Goal: Task Accomplishment & Management: Manage account settings

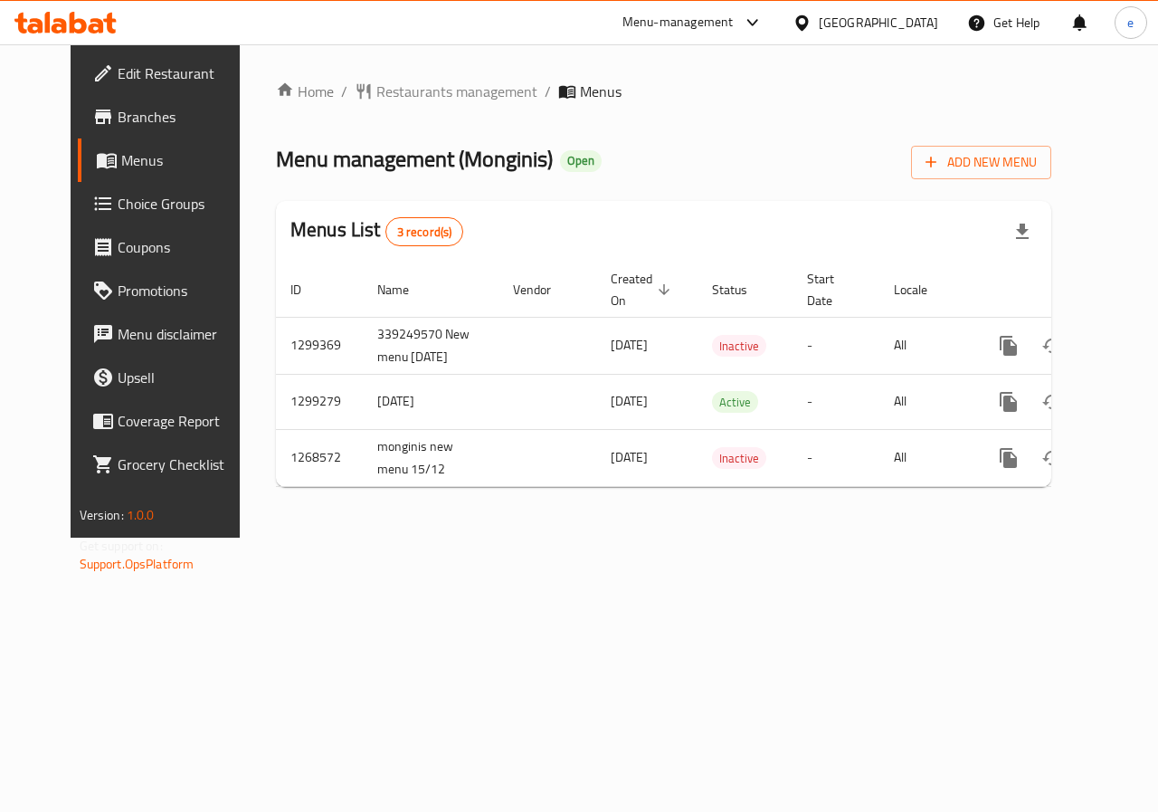
click at [121, 170] on span "Menus" at bounding box center [185, 160] width 128 height 22
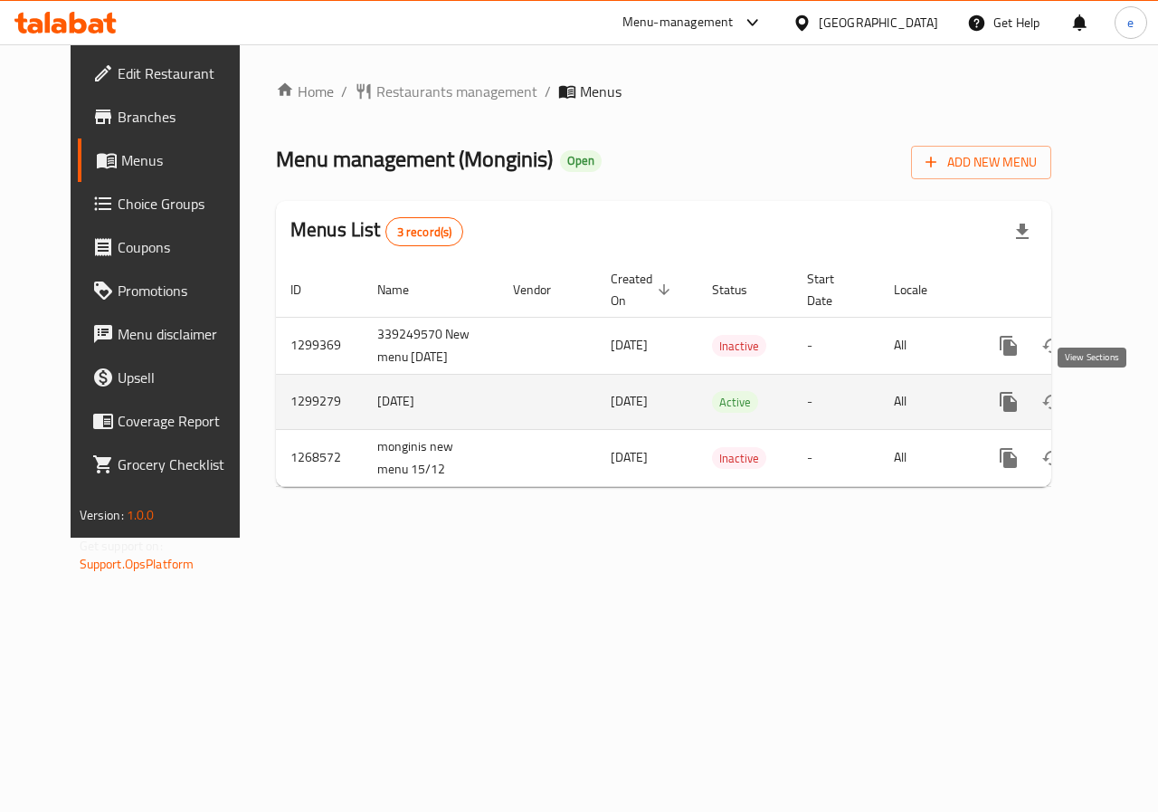
click at [1128, 409] on icon "enhanced table" at bounding box center [1139, 402] width 22 height 22
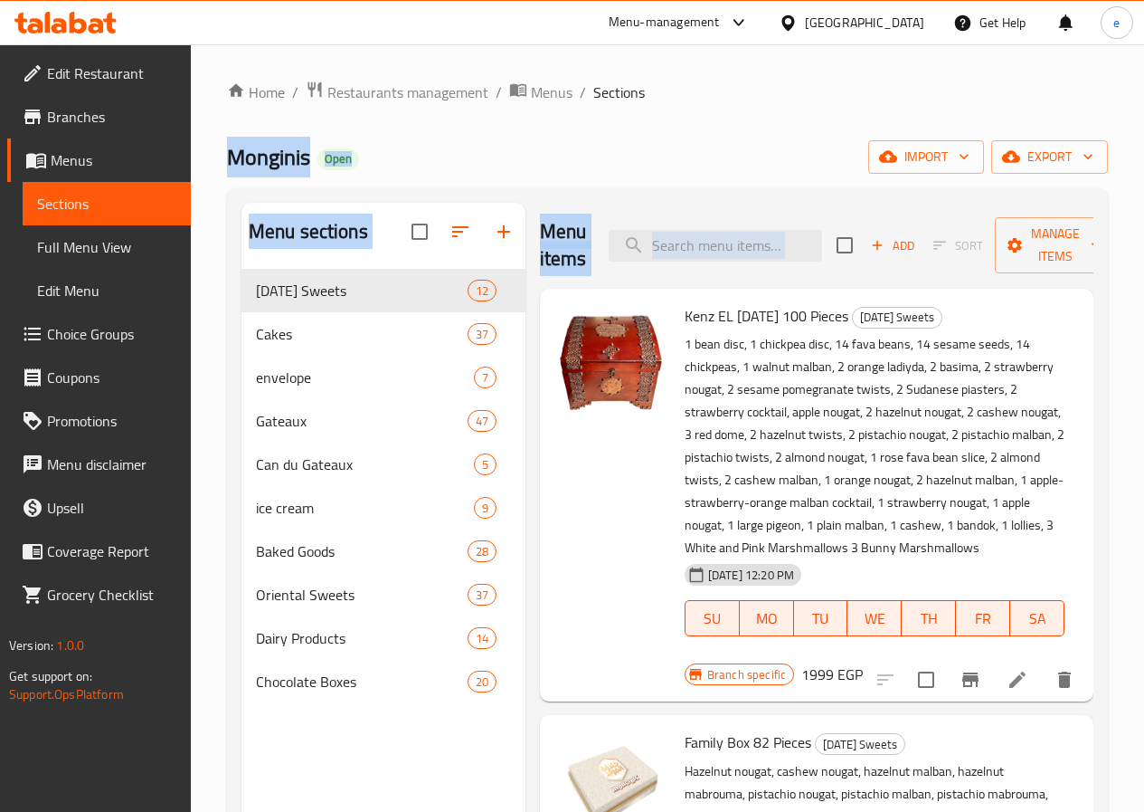
drag, startPoint x: 997, startPoint y: 206, endPoint x: 1313, endPoint y: -79, distance: 425.3
click at [1144, 0] on html "​ Menu-management Egypt Get Help e Edit Restaurant Branches Menus Sections Full…" at bounding box center [572, 406] width 1144 height 812
click at [566, 148] on div "Monginis Open import export" at bounding box center [667, 156] width 881 height 33
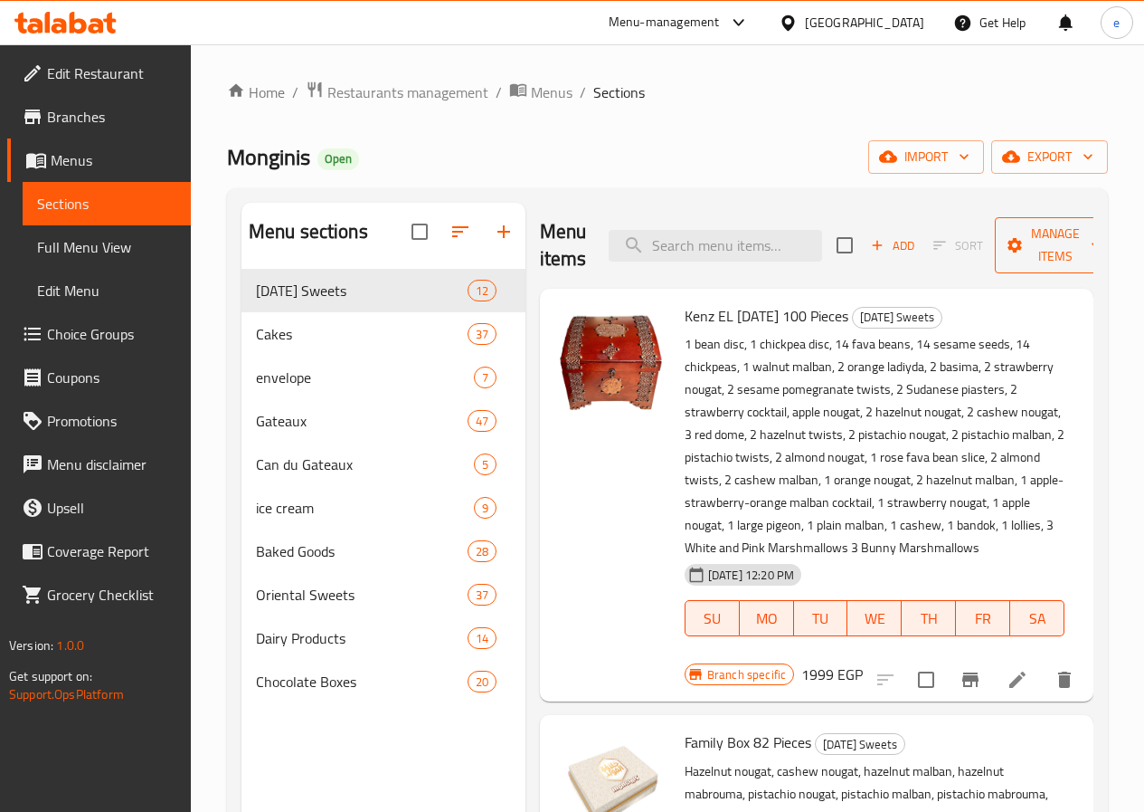
click at [1037, 262] on span "Manage items" at bounding box center [1056, 245] width 92 height 45
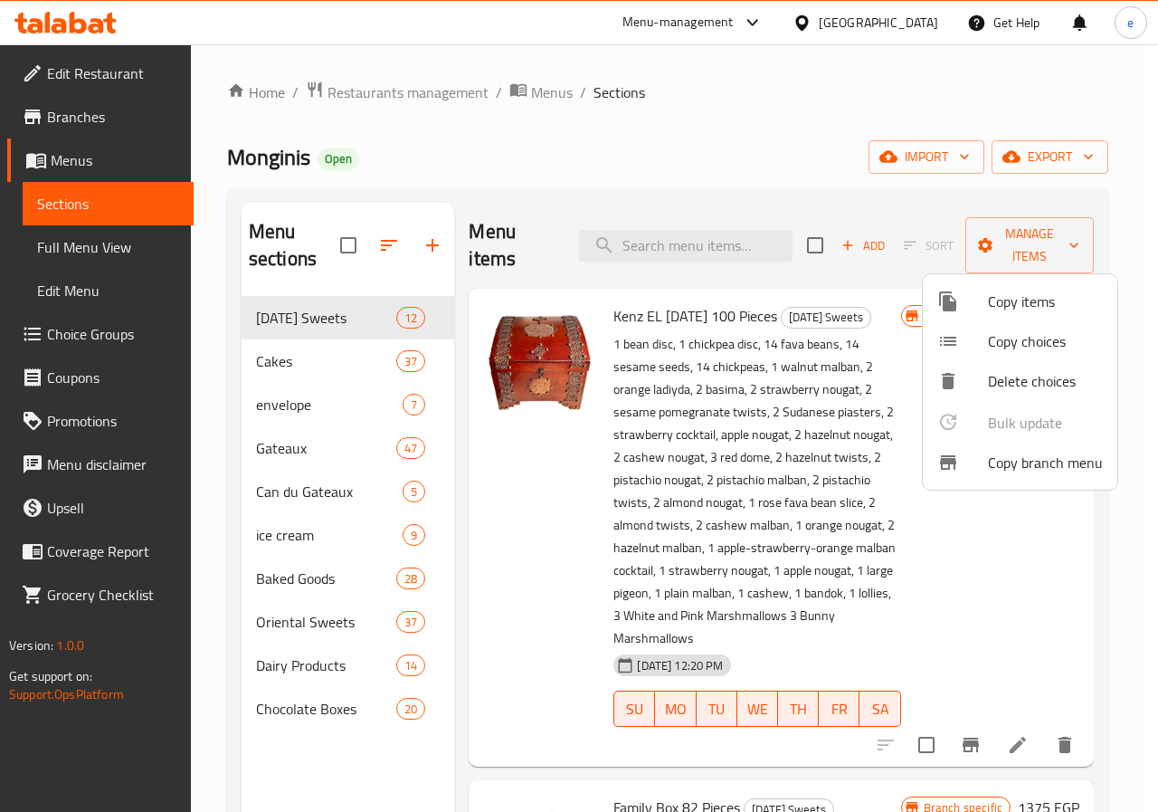
click at [783, 112] on div at bounding box center [579, 406] width 1158 height 812
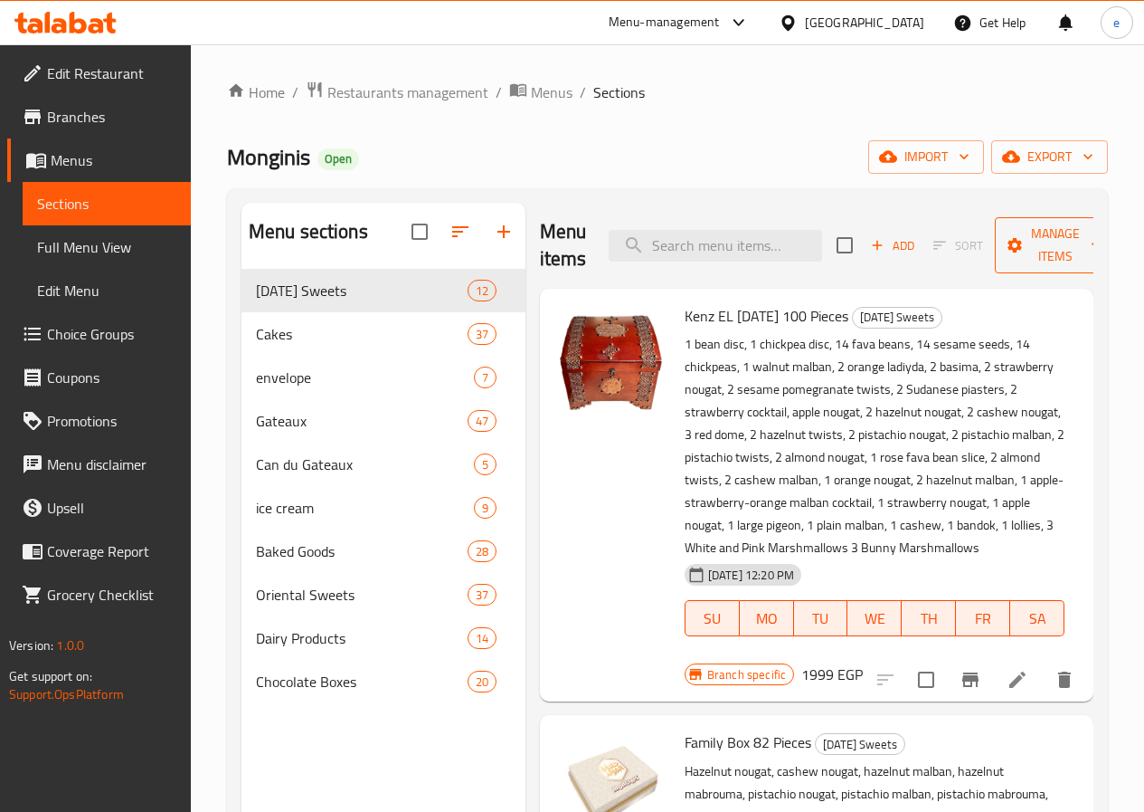
click at [1010, 240] on span "Manage items" at bounding box center [1056, 245] width 92 height 45
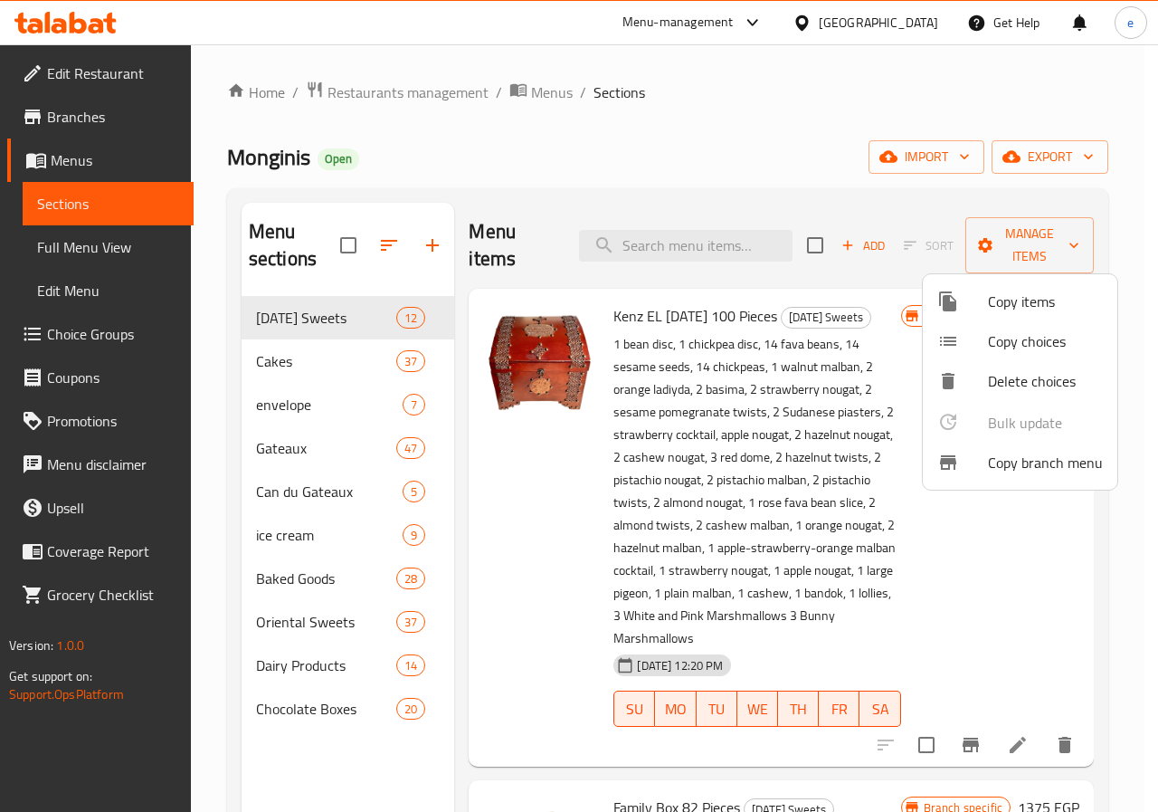
click at [1040, 465] on span "Copy branch menu" at bounding box center [1045, 462] width 115 height 22
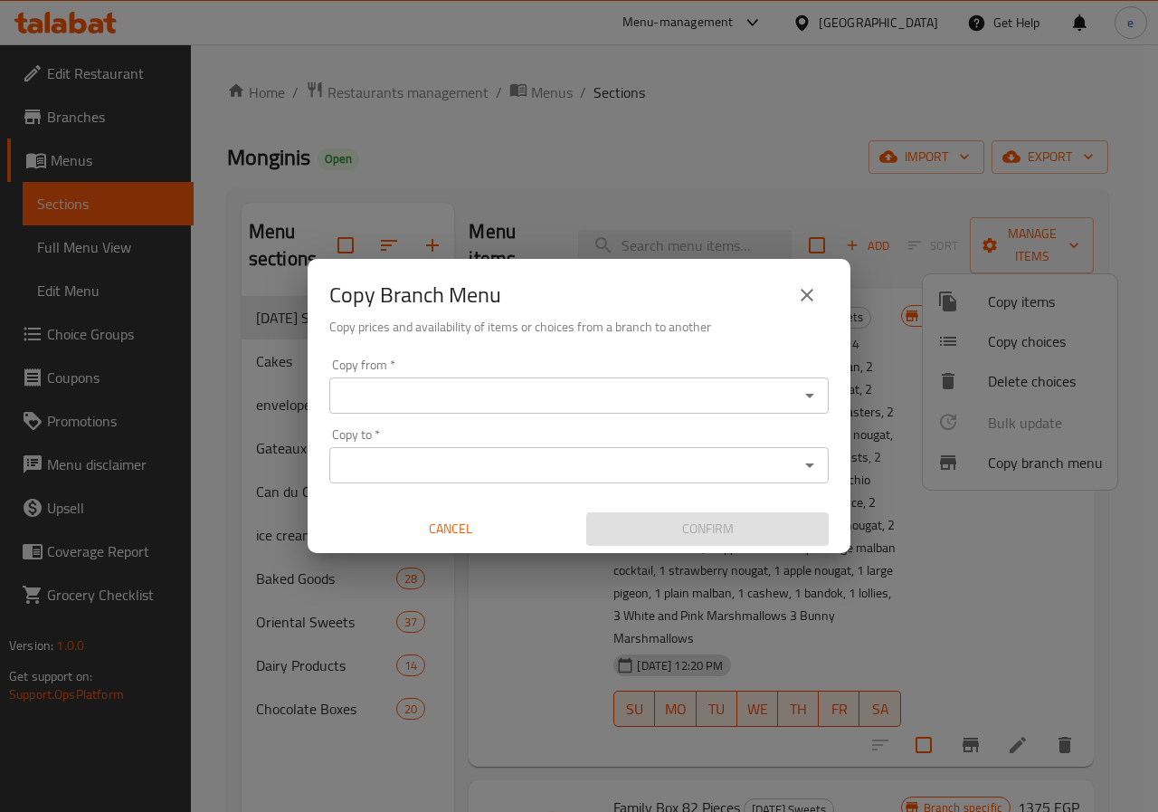
click at [682, 400] on input "Copy from   *" at bounding box center [564, 395] width 459 height 25
click at [1097, 536] on div "Copy Branch Menu Copy prices and availability of items or choices from a branch…" at bounding box center [579, 406] width 1158 height 812
click at [618, 470] on input "Copy to   *" at bounding box center [564, 464] width 459 height 25
click at [782, 467] on input "Copy to   *" at bounding box center [564, 464] width 459 height 25
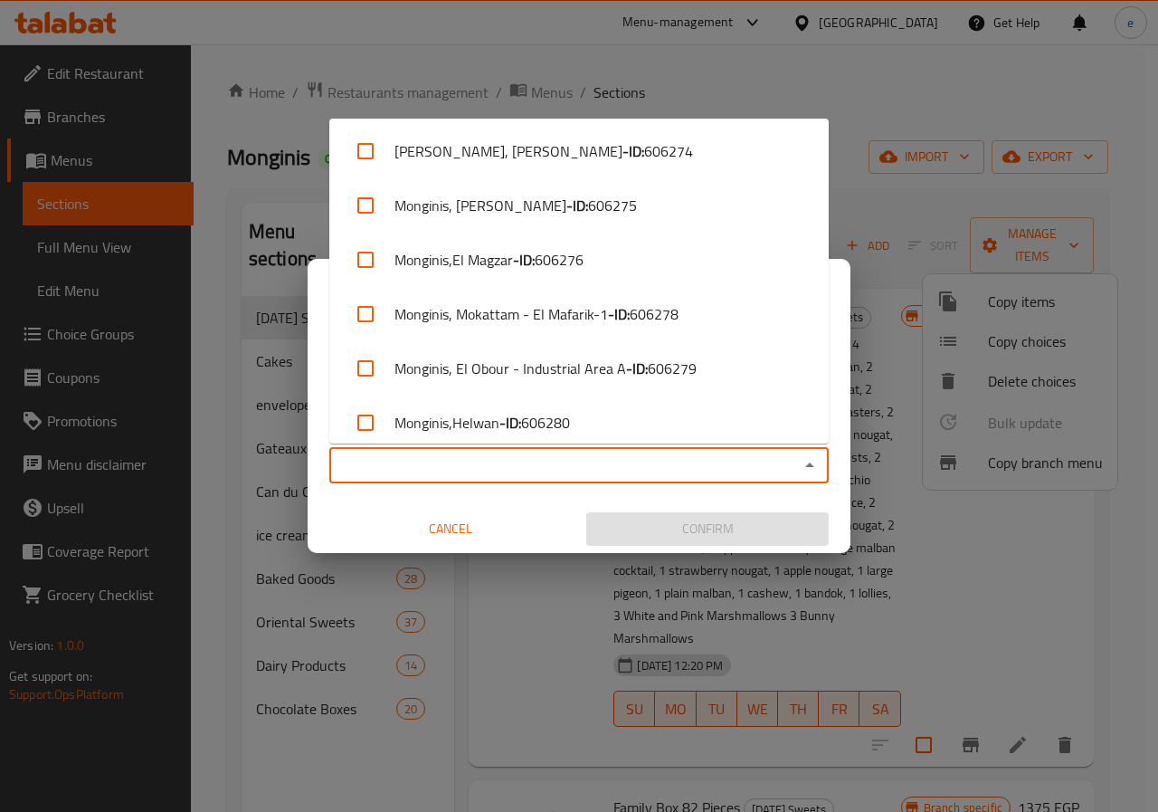
scroll to position [2805, 0]
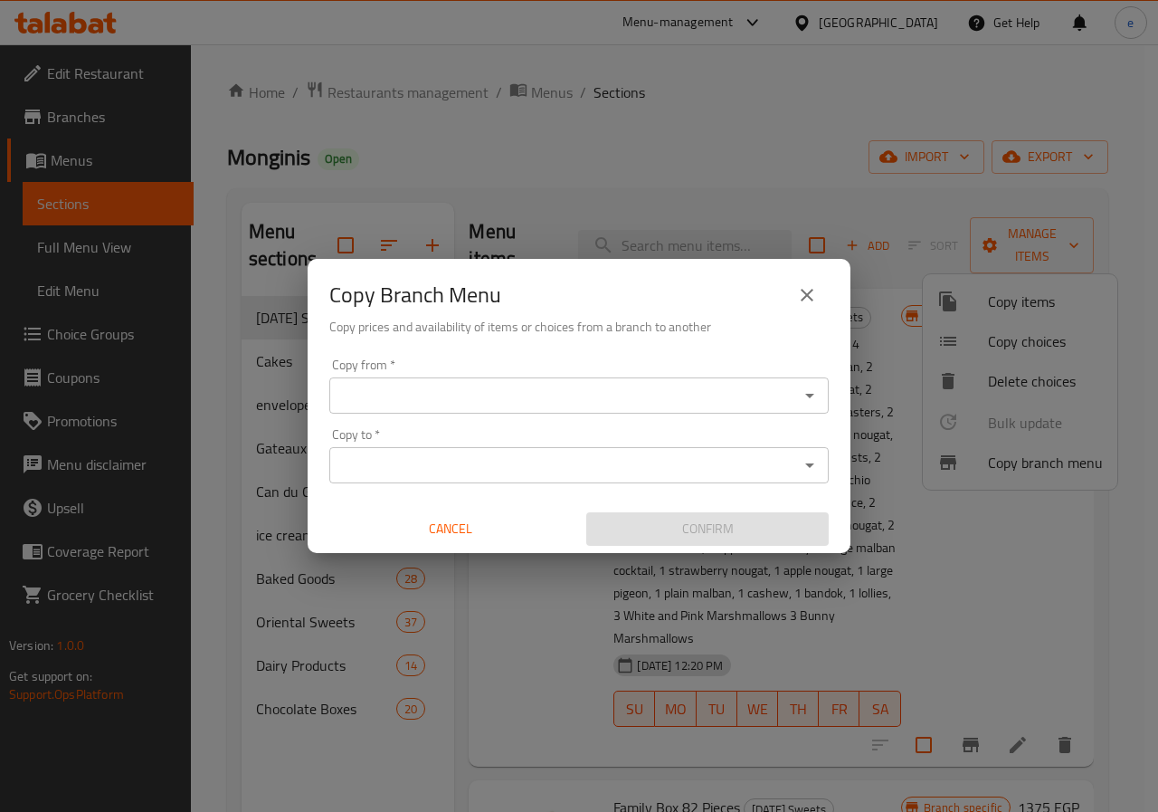
click at [648, 470] on input "Copy to   *" at bounding box center [564, 464] width 459 height 25
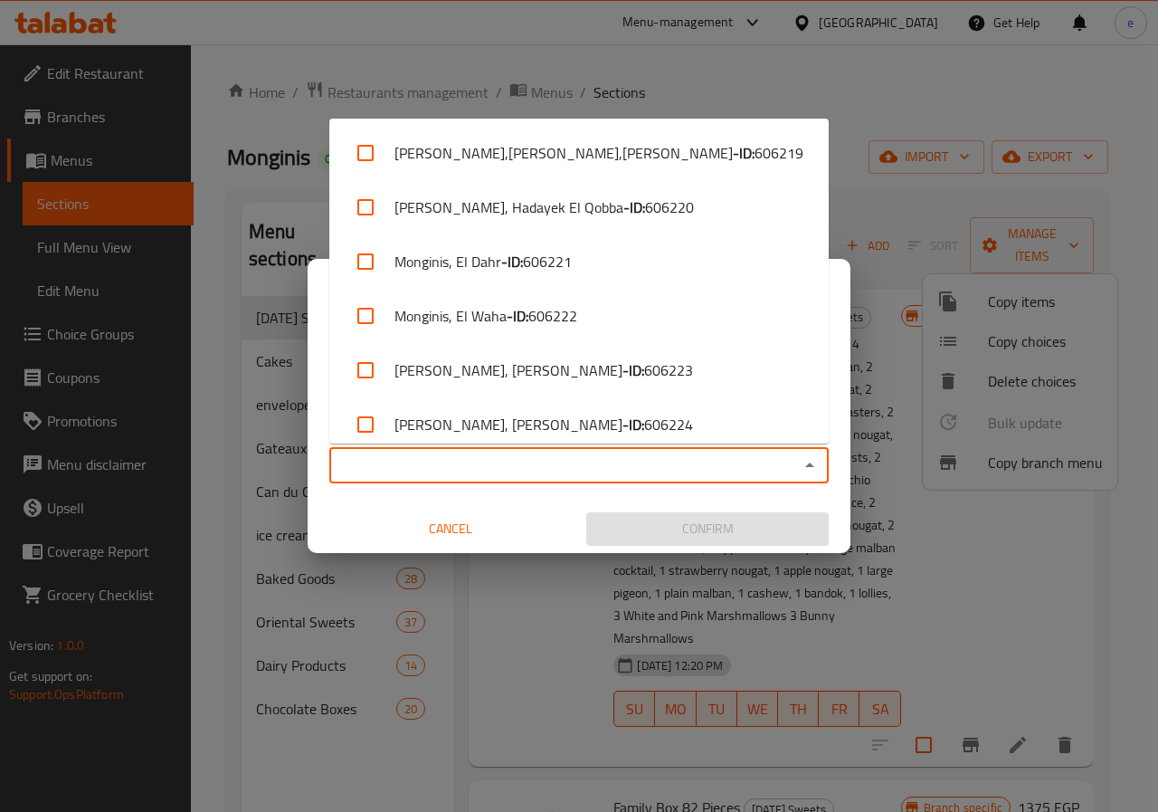
paste input "777120"
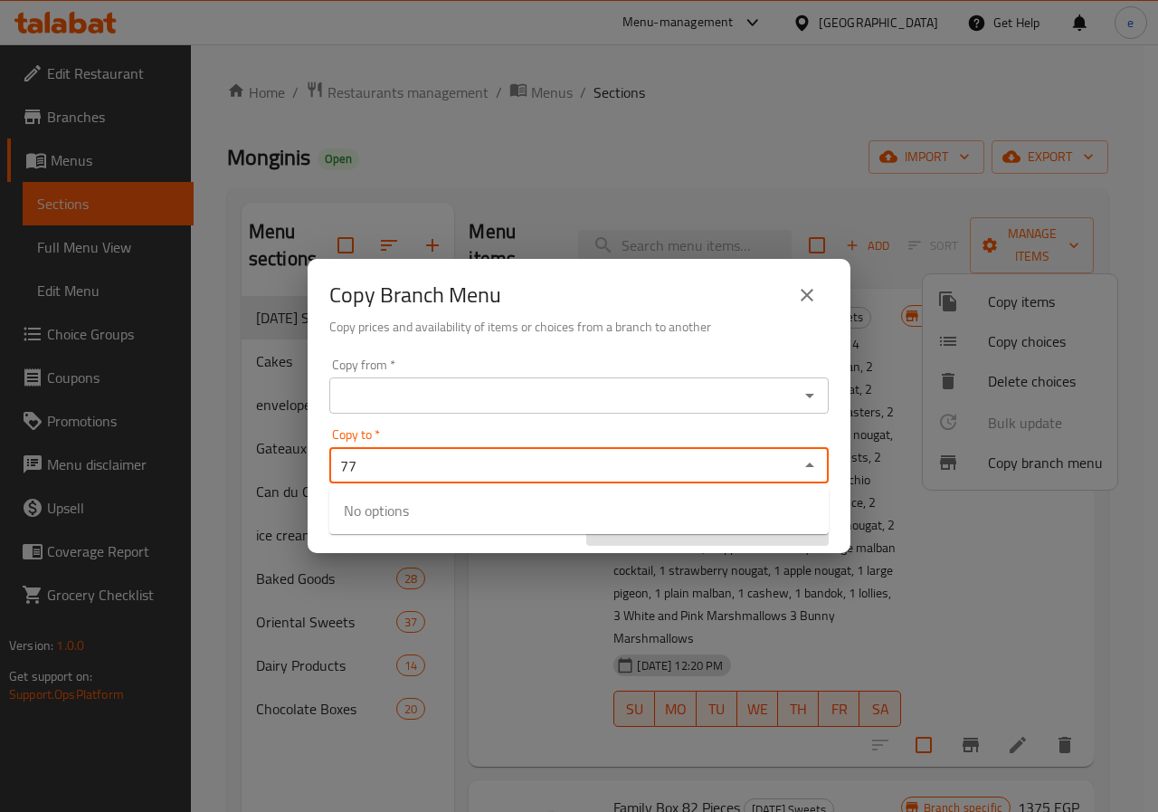
type input "7"
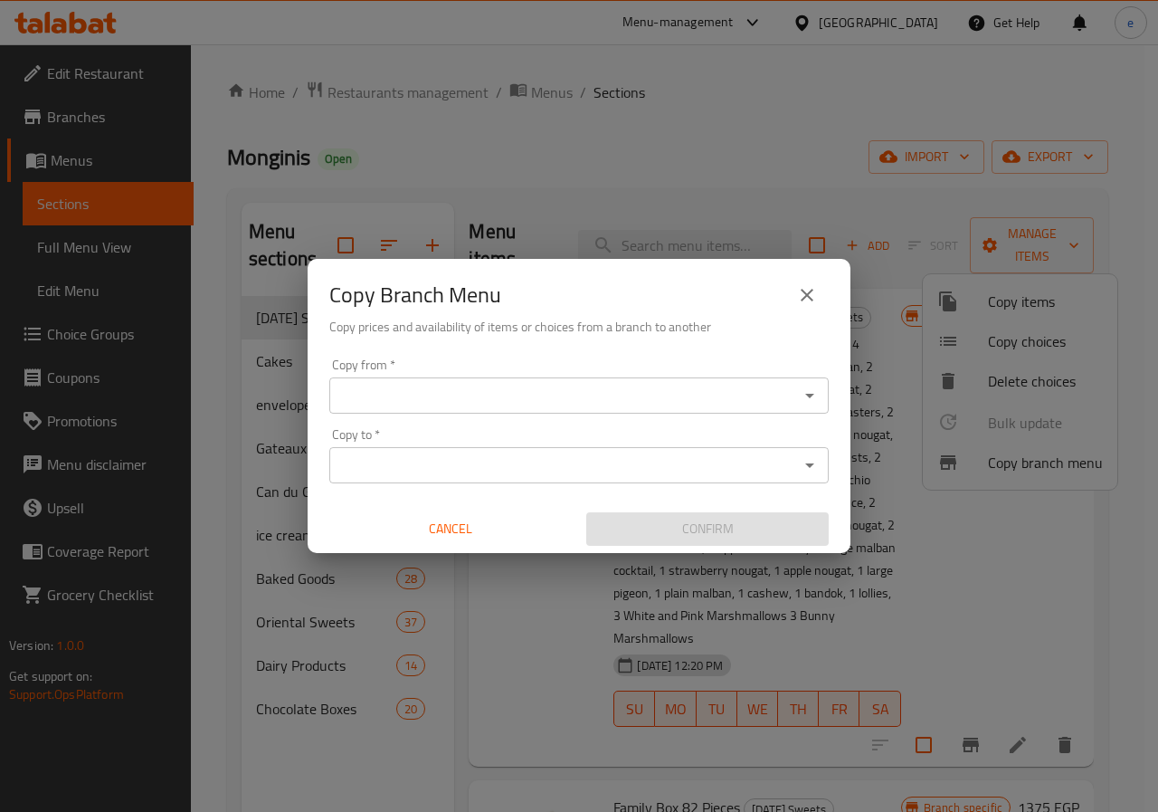
click at [753, 456] on input "Copy to   *" at bounding box center [564, 464] width 459 height 25
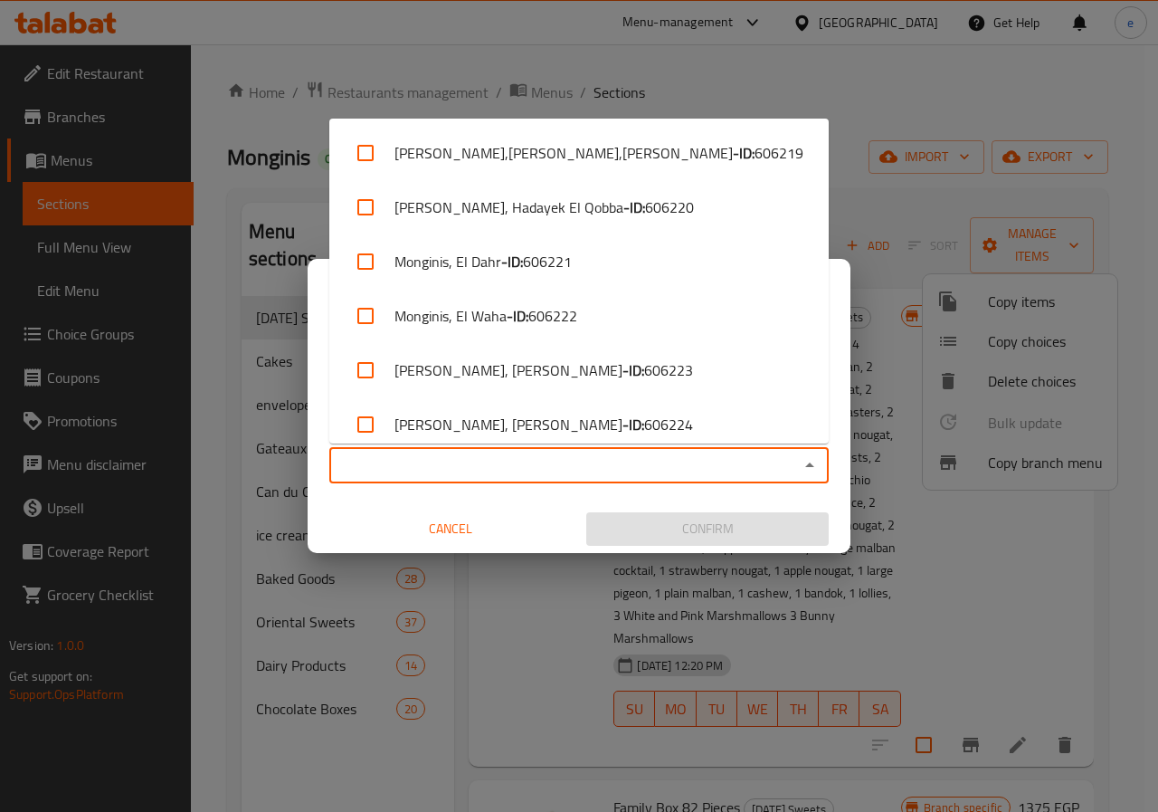
paste input "El Shorouk - 2nd District"
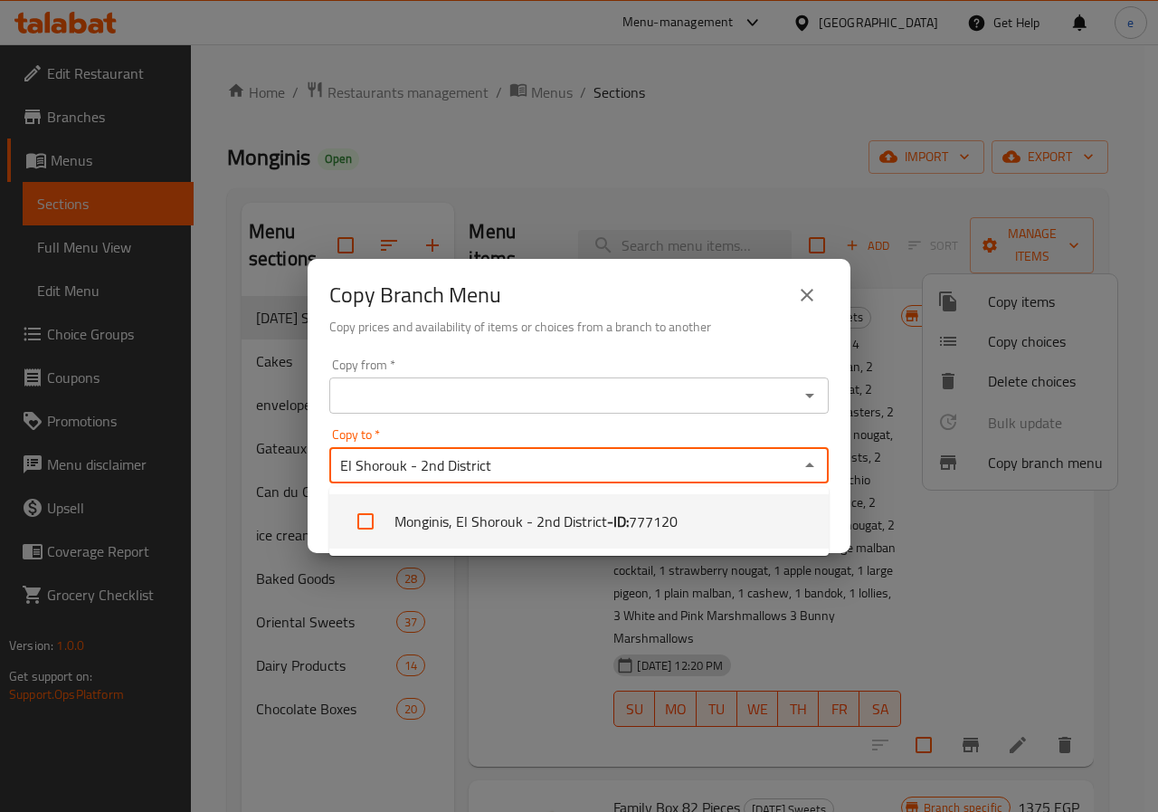
type input "El Shorouk - 2nd District"
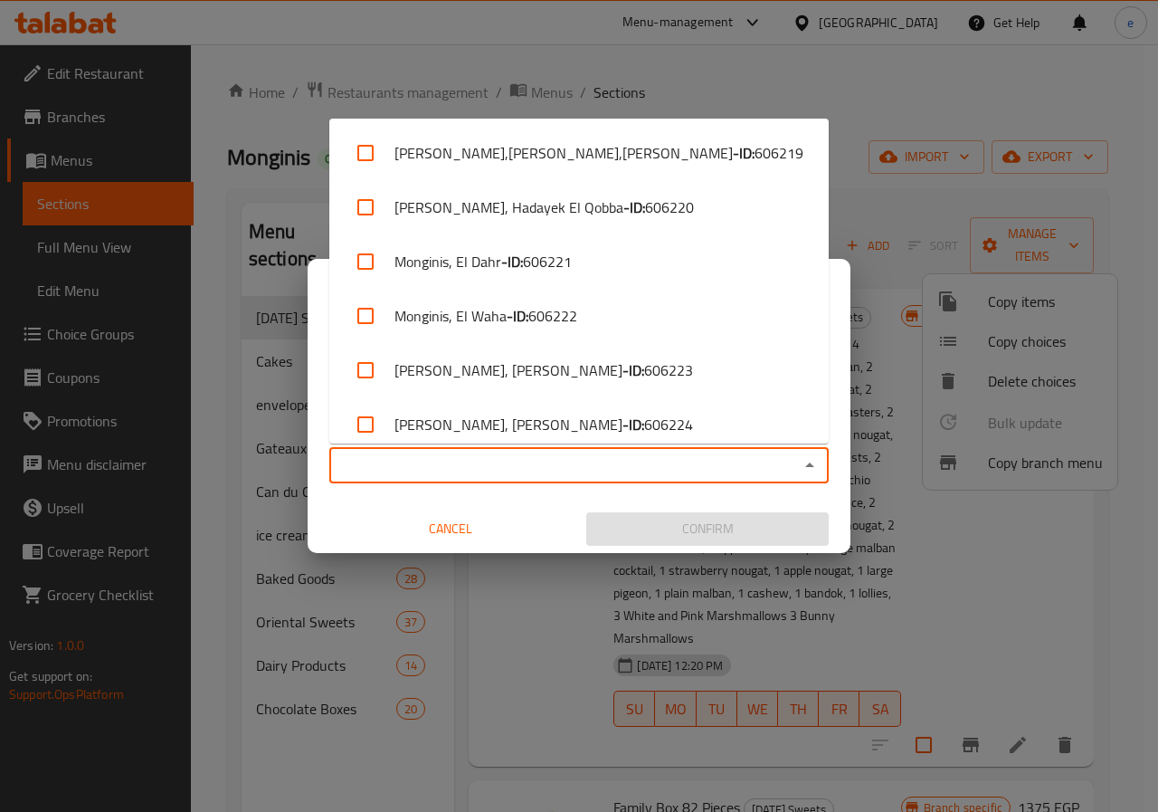
click at [542, 469] on input "Copy to   *" at bounding box center [564, 464] width 459 height 25
paste input "El Shorouk - 2nd District"
type input "El Shorouk - 2nd District"
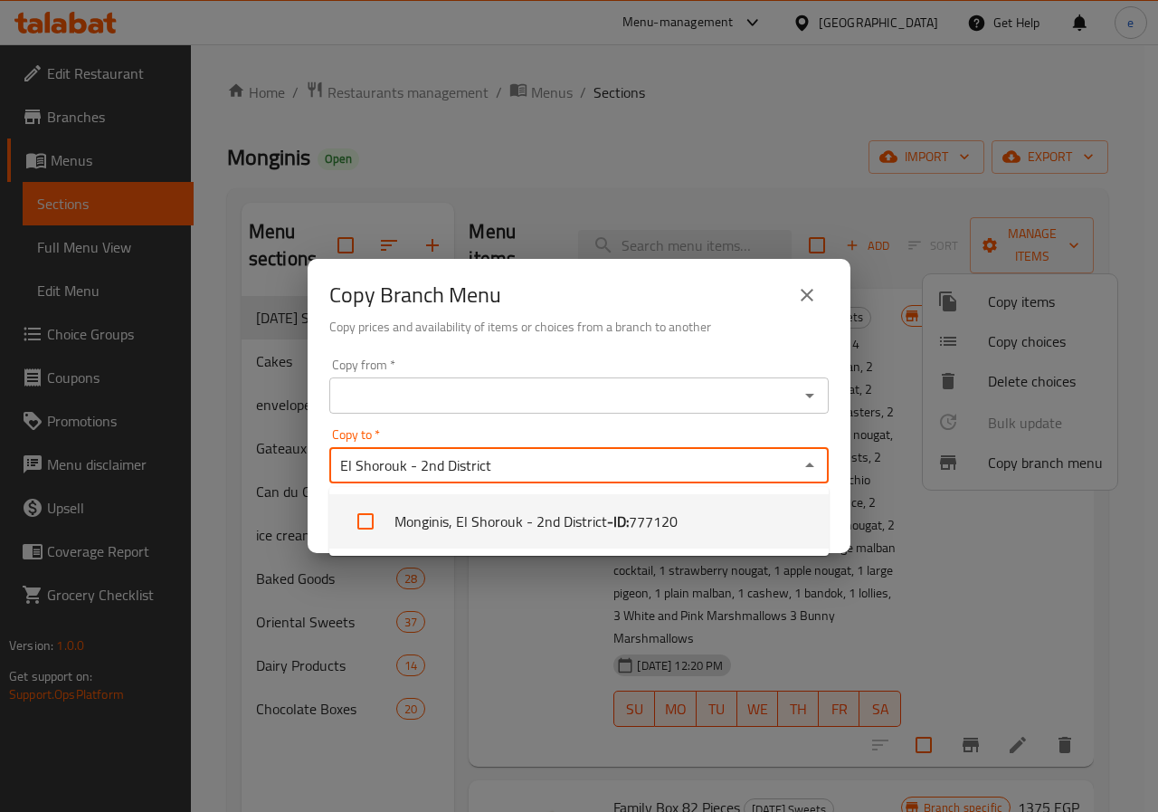
click at [541, 522] on li "Monginis, El Shorouk - 2nd District - ID: 777120" at bounding box center [578, 521] width 499 height 54
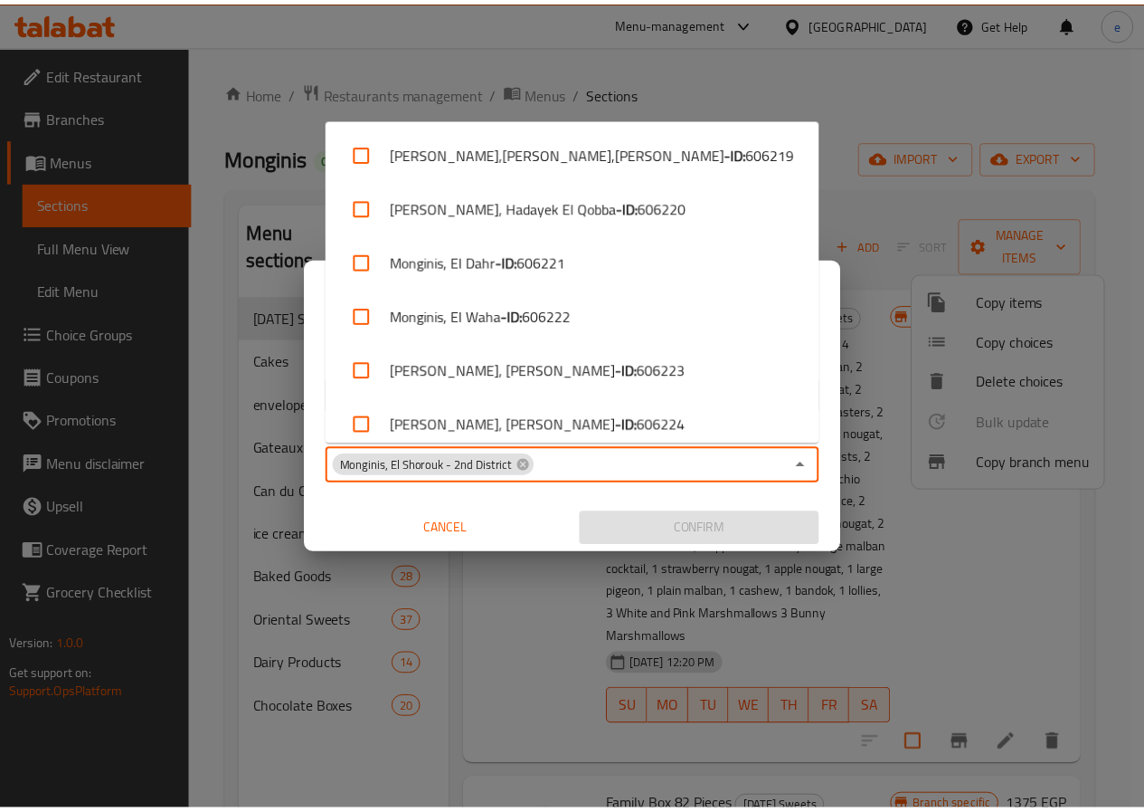
scroll to position [3377, 0]
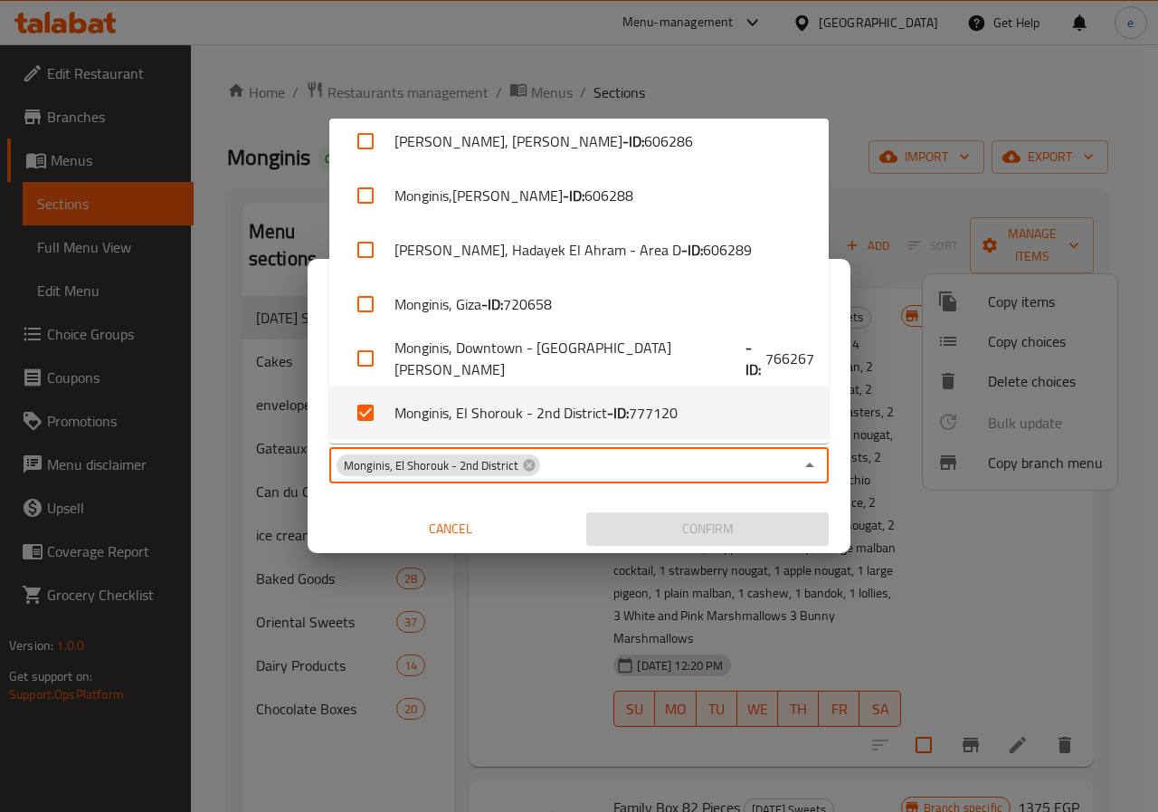
click at [845, 282] on div "Copy Branch Menu Copy prices and availability of items or choices from a branch…" at bounding box center [579, 305] width 543 height 92
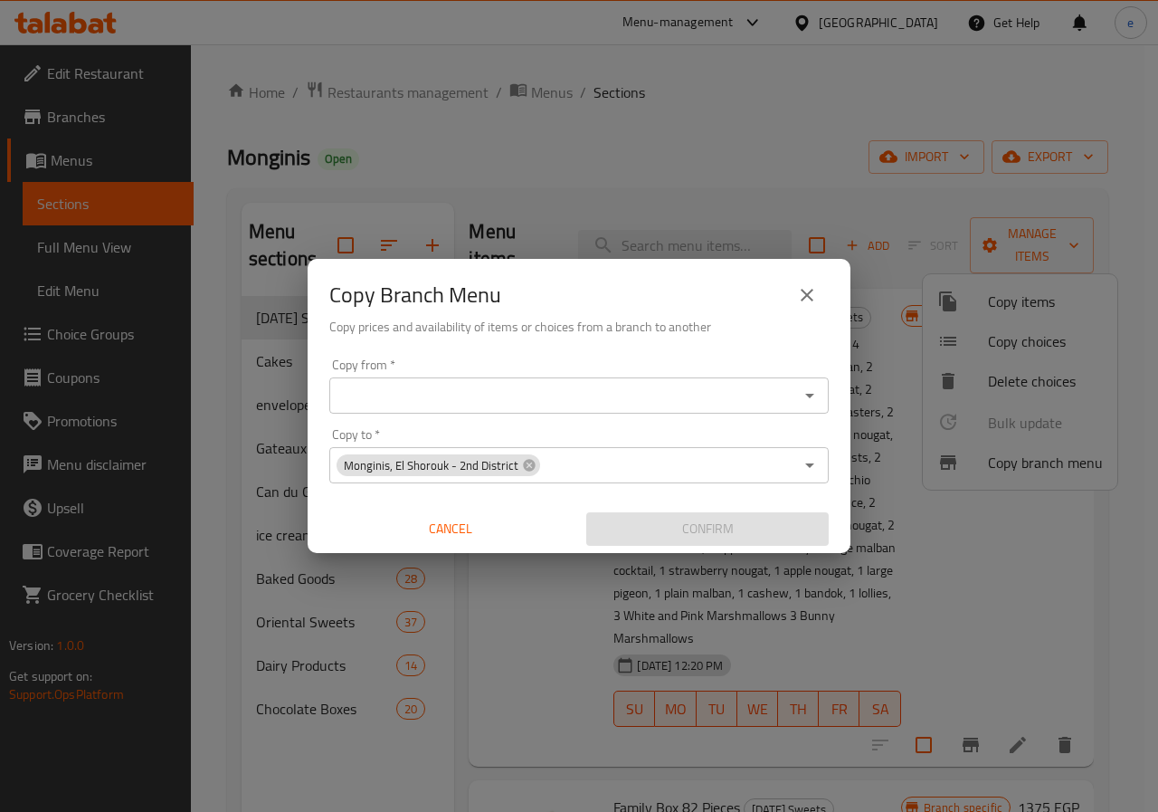
click at [610, 395] on input "Copy from   *" at bounding box center [564, 395] width 459 height 25
click at [470, 185] on div "Copy Branch Menu Copy prices and availability of items or choices from a branch…" at bounding box center [579, 406] width 1158 height 812
click at [804, 297] on icon "close" at bounding box center [807, 295] width 13 height 13
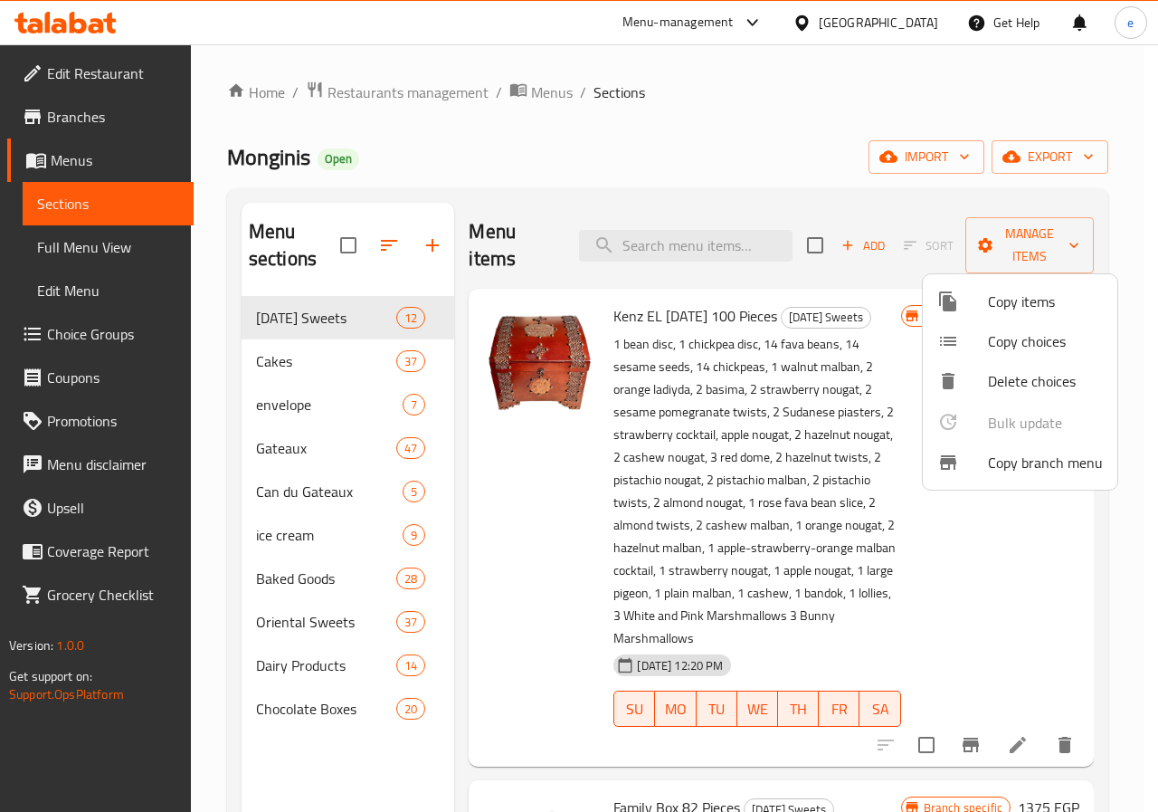
click at [112, 123] on div at bounding box center [579, 406] width 1158 height 812
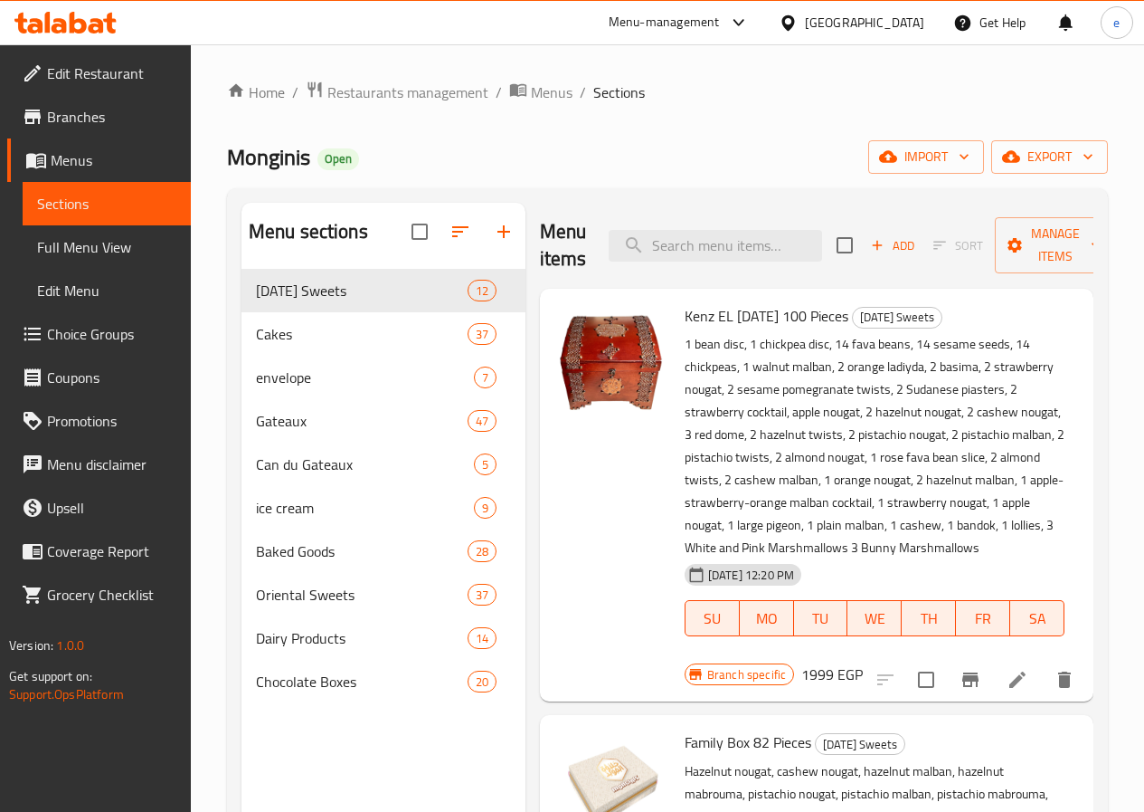
click at [90, 109] on span "Branches" at bounding box center [111, 117] width 129 height 22
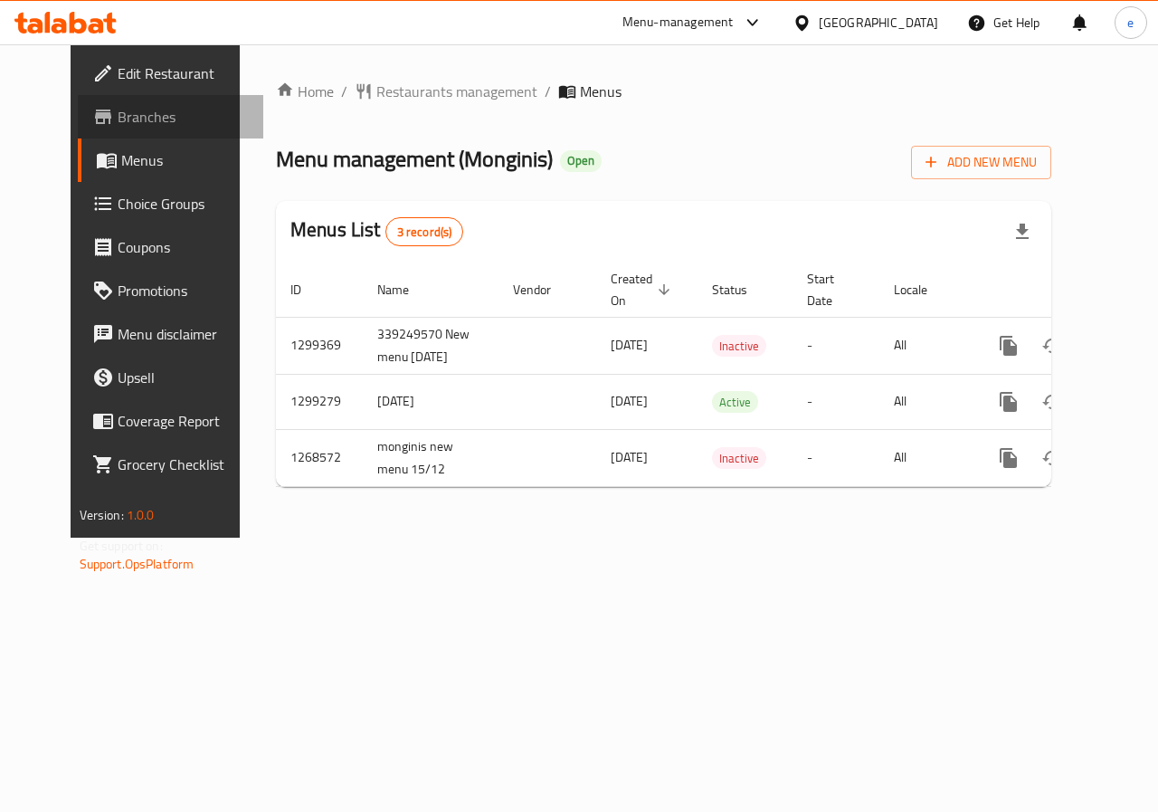
click at [118, 123] on span "Branches" at bounding box center [184, 117] width 132 height 22
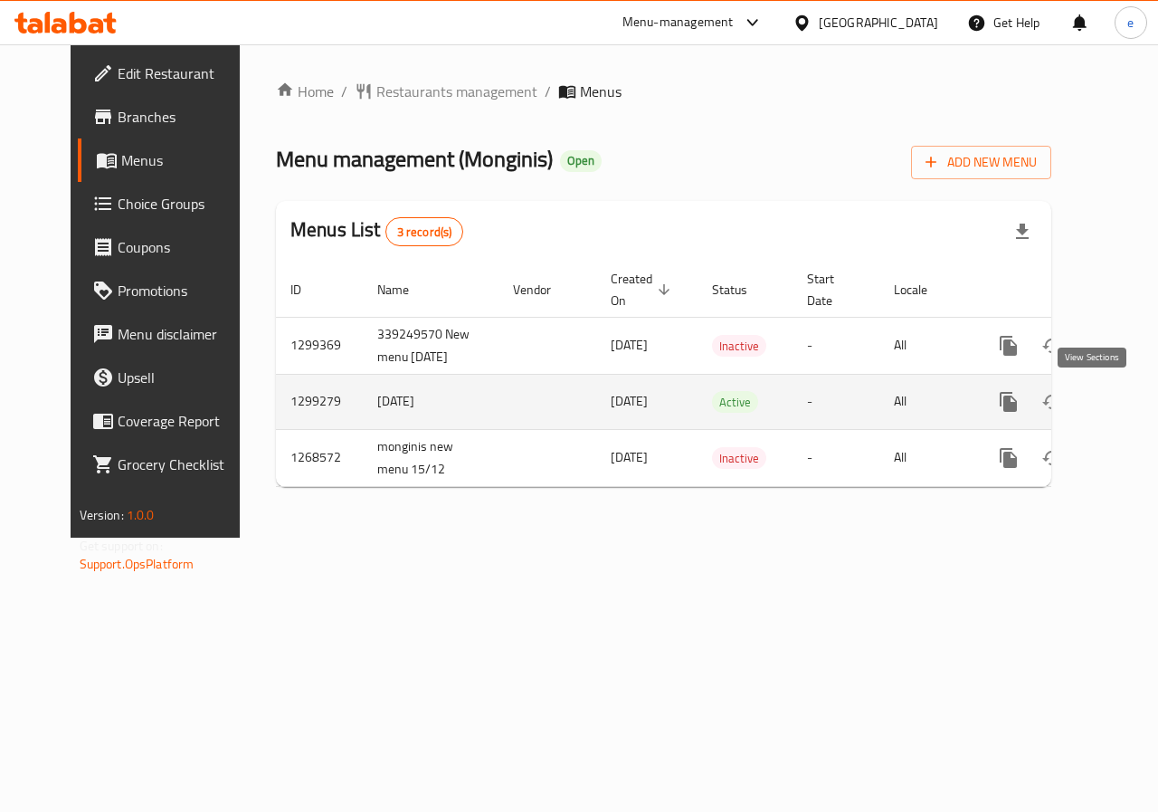
click at [1128, 409] on icon "enhanced table" at bounding box center [1139, 402] width 22 height 22
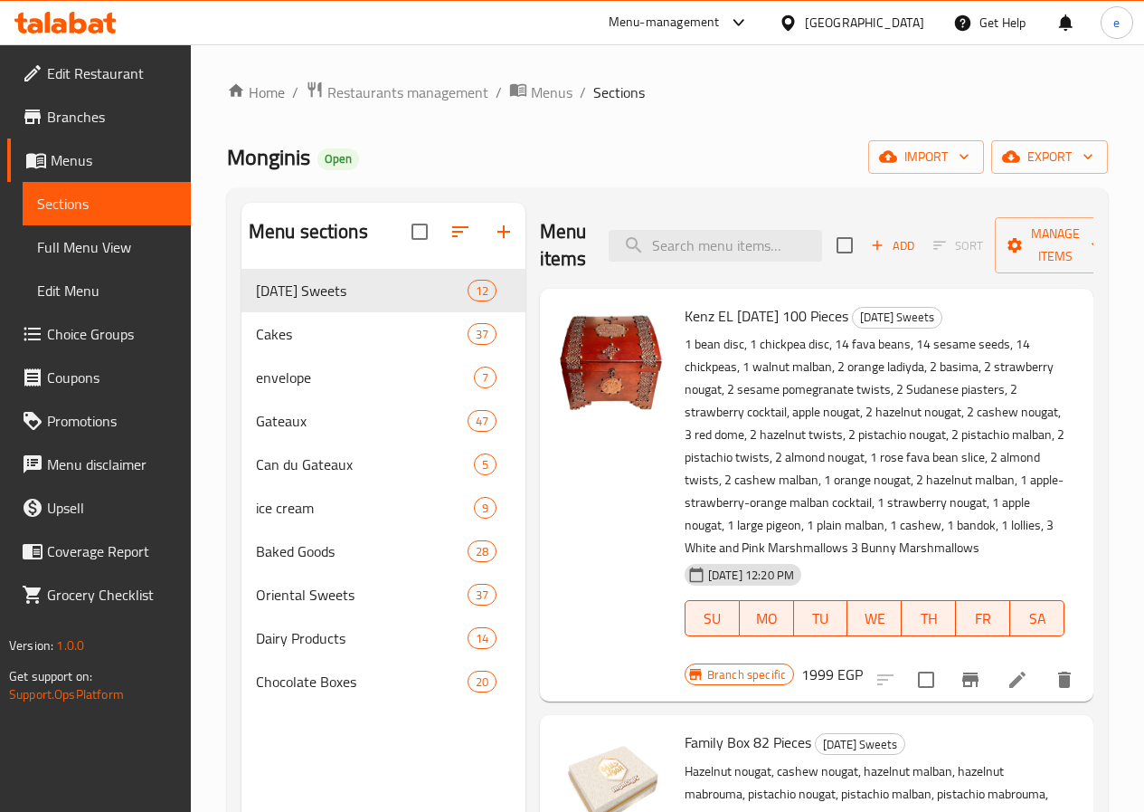
click at [62, 157] on span "Menus" at bounding box center [114, 160] width 126 height 22
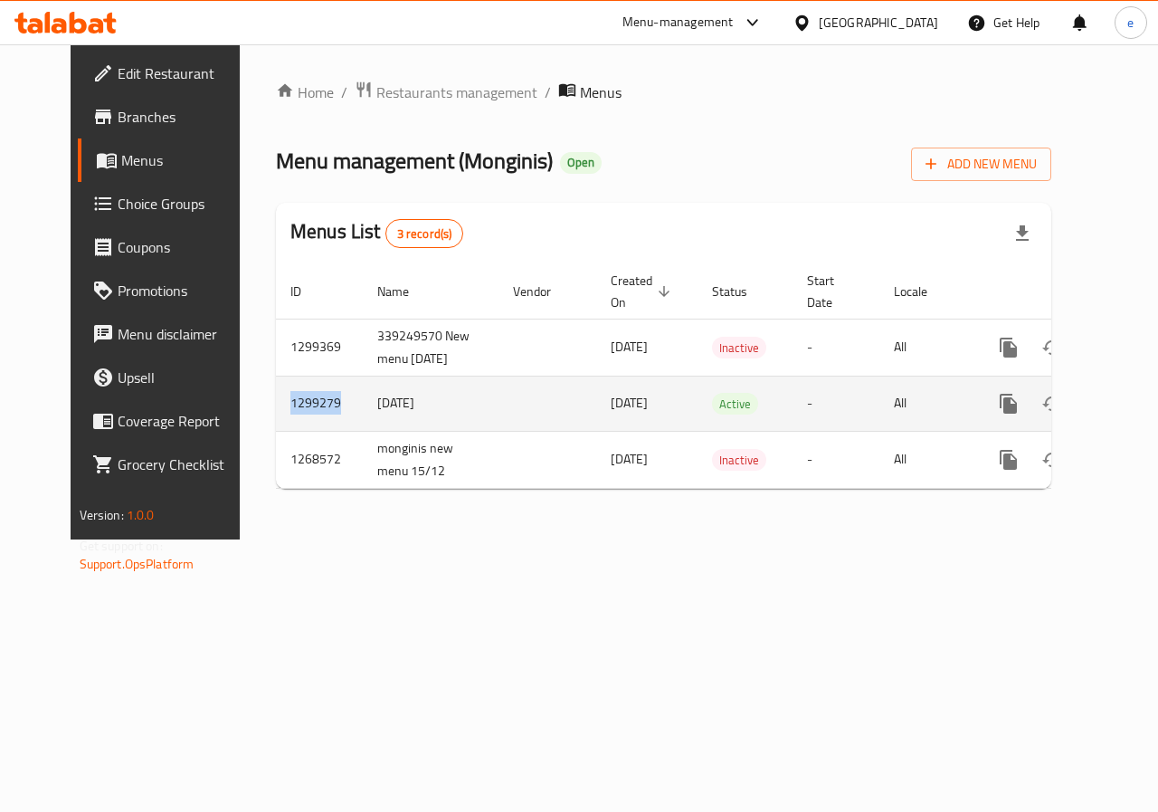
drag, startPoint x: 292, startPoint y: 399, endPoint x: 238, endPoint y: 413, distance: 56.0
click at [276, 413] on td "1299279" at bounding box center [319, 402] width 87 height 55
copy td "1299279"
click at [1128, 408] on icon "enhanced table" at bounding box center [1139, 404] width 22 height 22
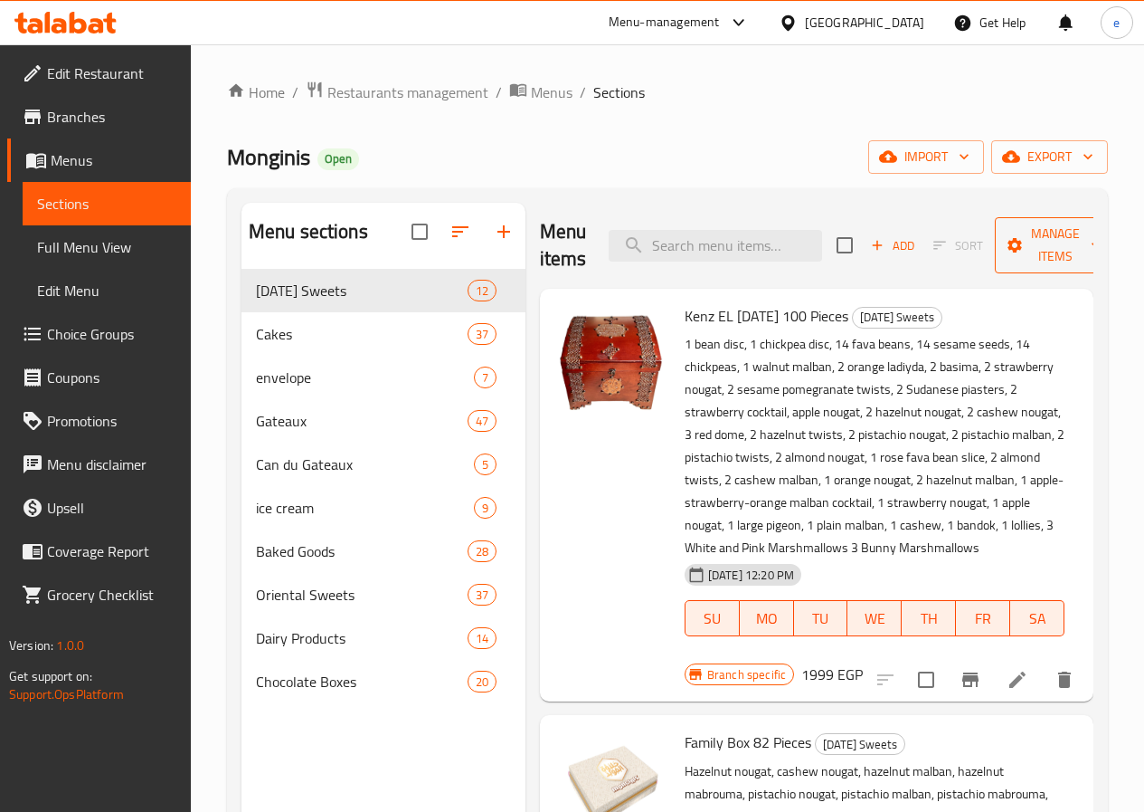
click at [1018, 248] on span "Manage items" at bounding box center [1056, 245] width 92 height 45
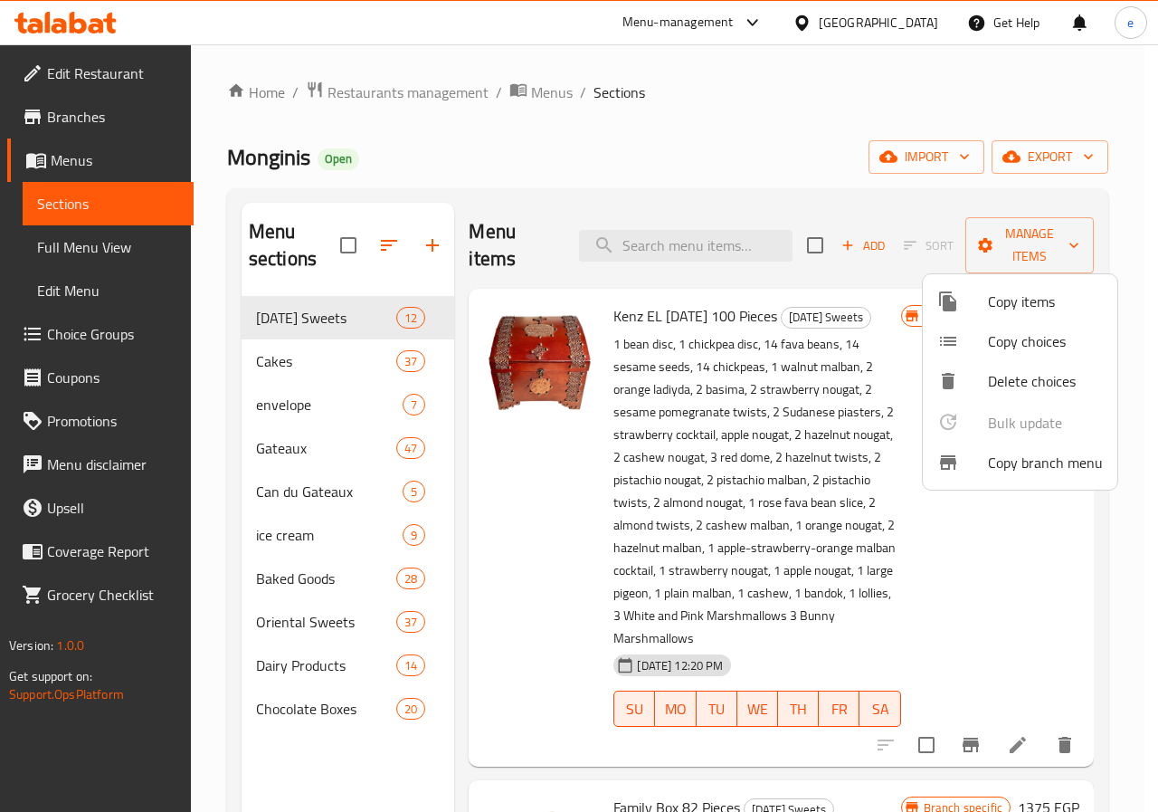
click at [1029, 457] on span "Copy branch menu" at bounding box center [1045, 462] width 115 height 22
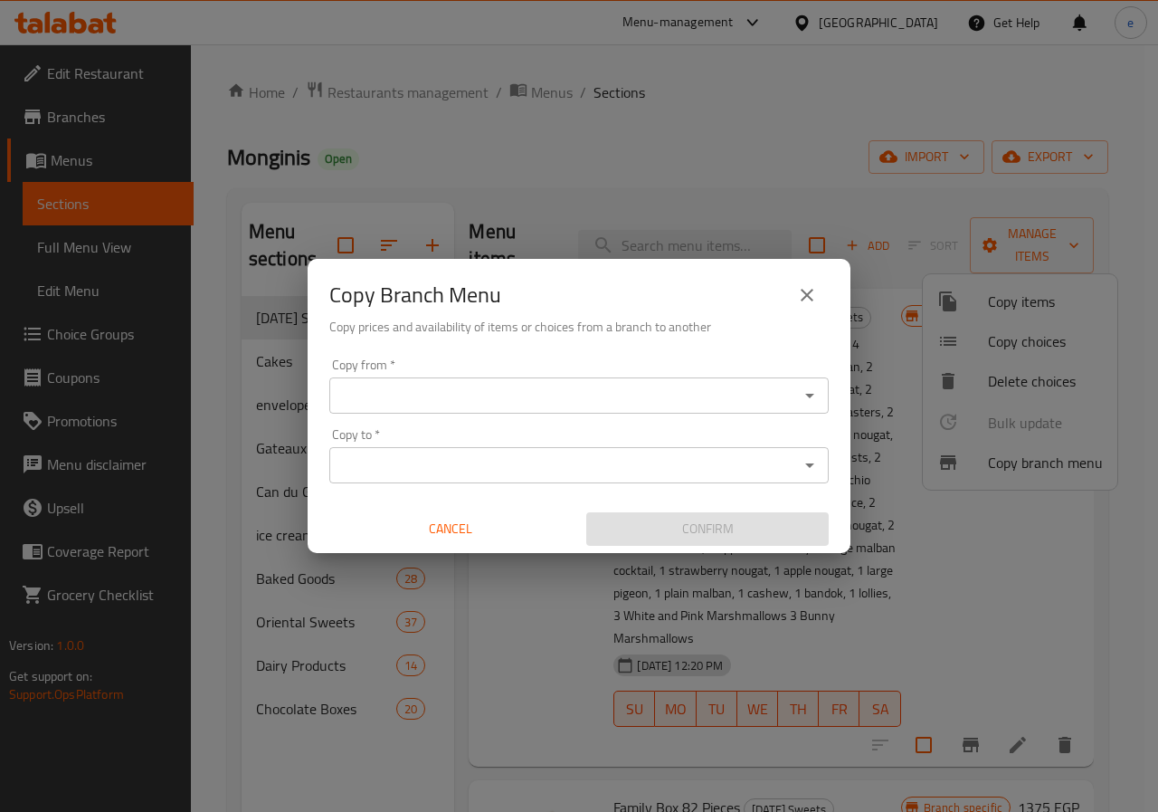
click at [606, 403] on input "Copy from   *" at bounding box center [564, 395] width 459 height 25
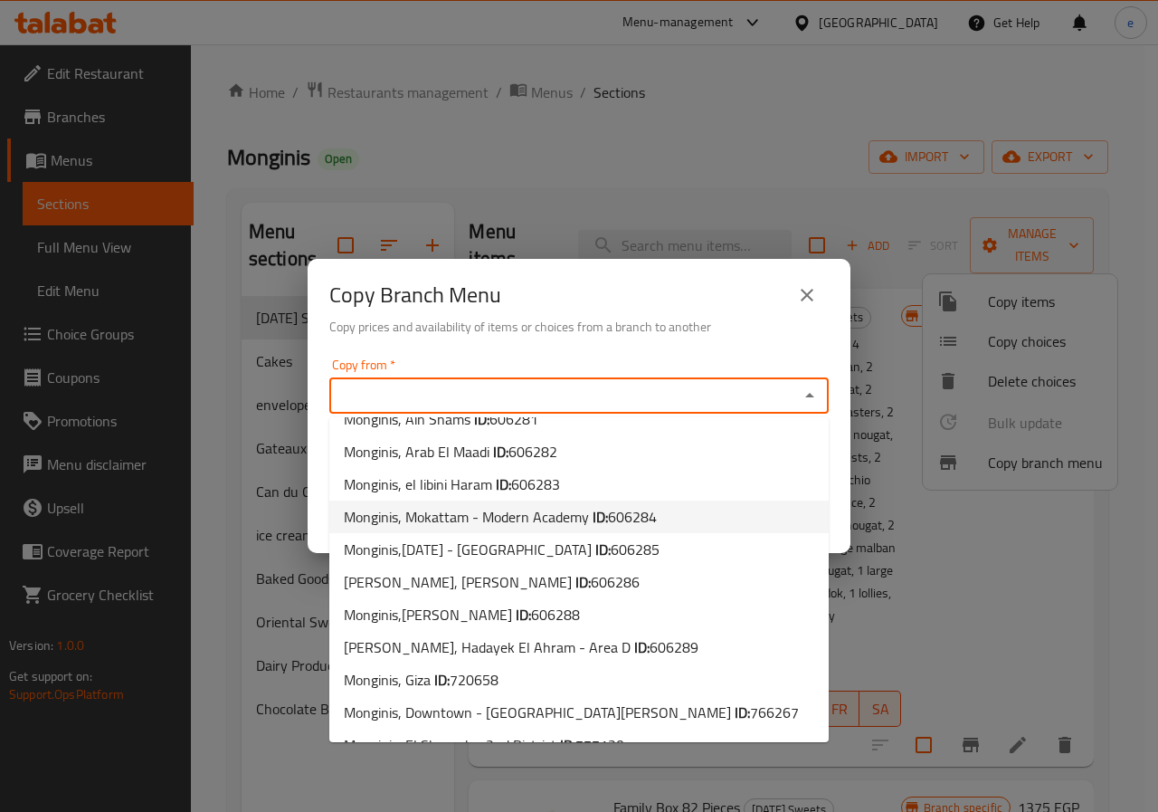
scroll to position [1937, 0]
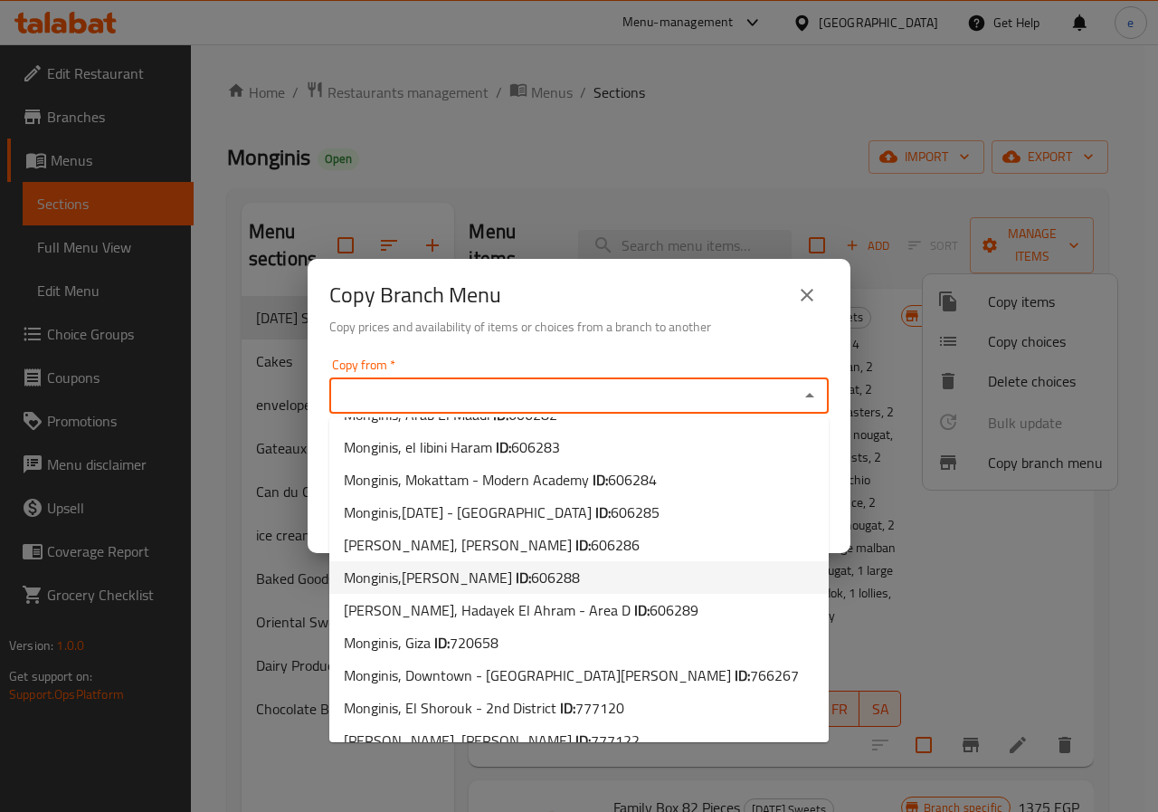
paste input "1299279"
type input "1299279"
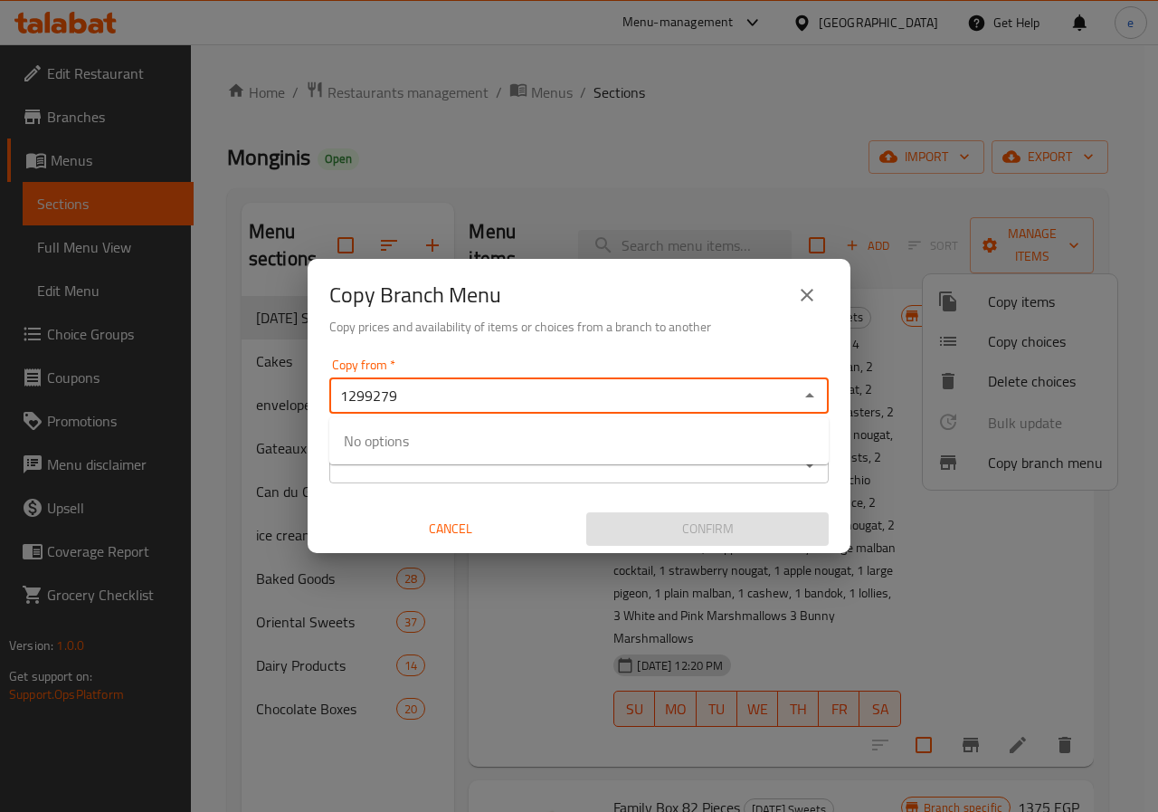
drag, startPoint x: 405, startPoint y: 388, endPoint x: 337, endPoint y: 410, distance: 72.1
click at [337, 410] on div "1299279 Copy from *" at bounding box center [578, 395] width 499 height 36
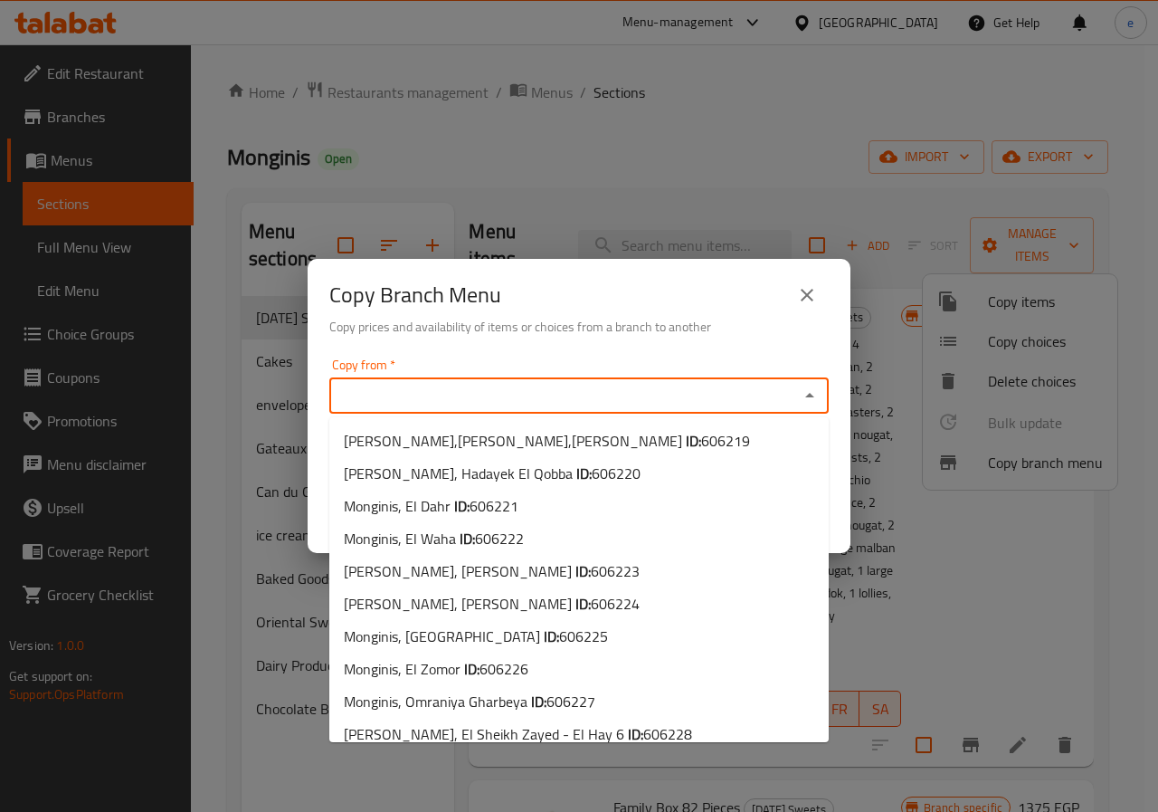
click at [519, 399] on input "Copy from   *" at bounding box center [564, 395] width 459 height 25
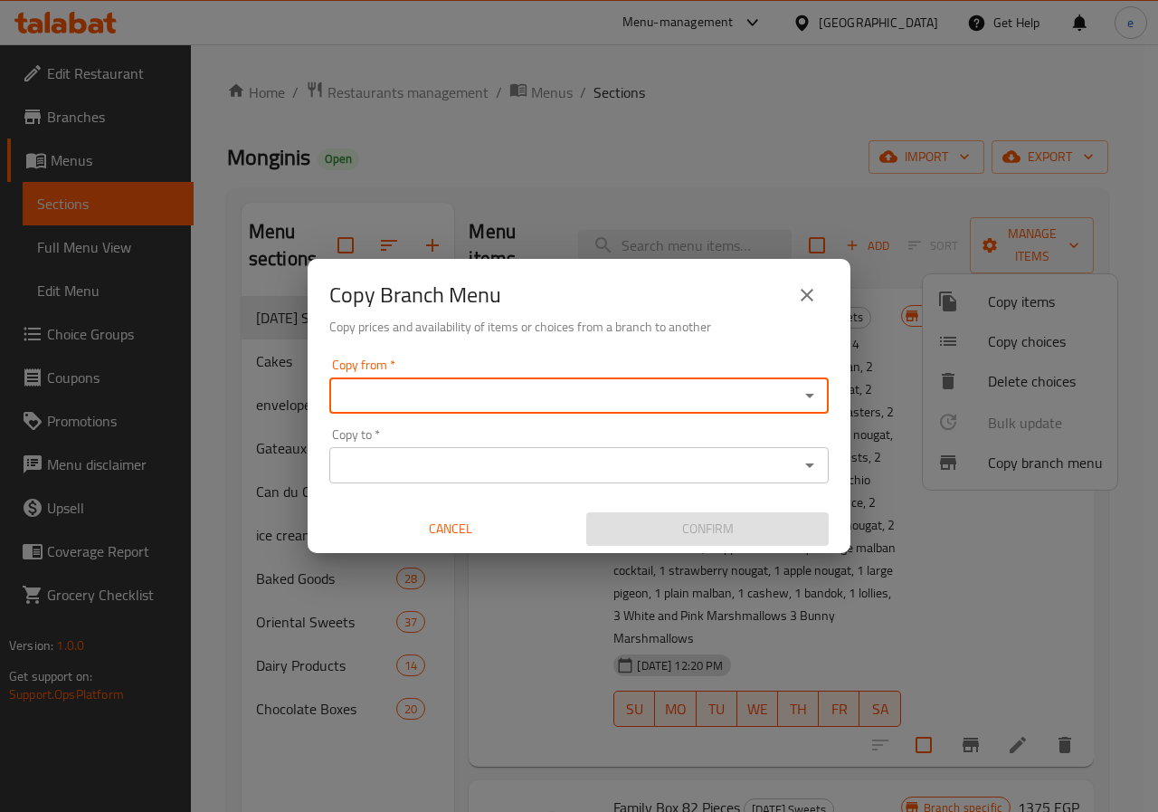
click at [496, 389] on input "Copy from   *" at bounding box center [564, 395] width 459 height 25
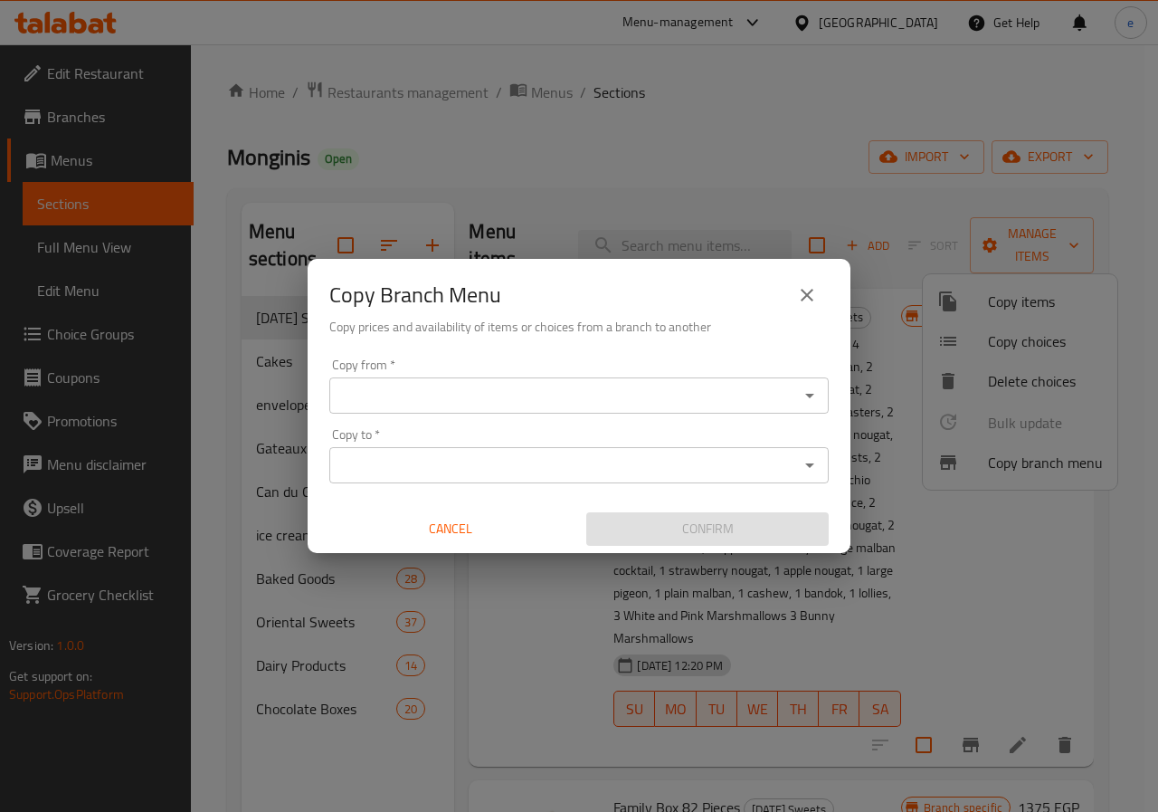
click at [474, 395] on input "Copy from   *" at bounding box center [564, 395] width 459 height 25
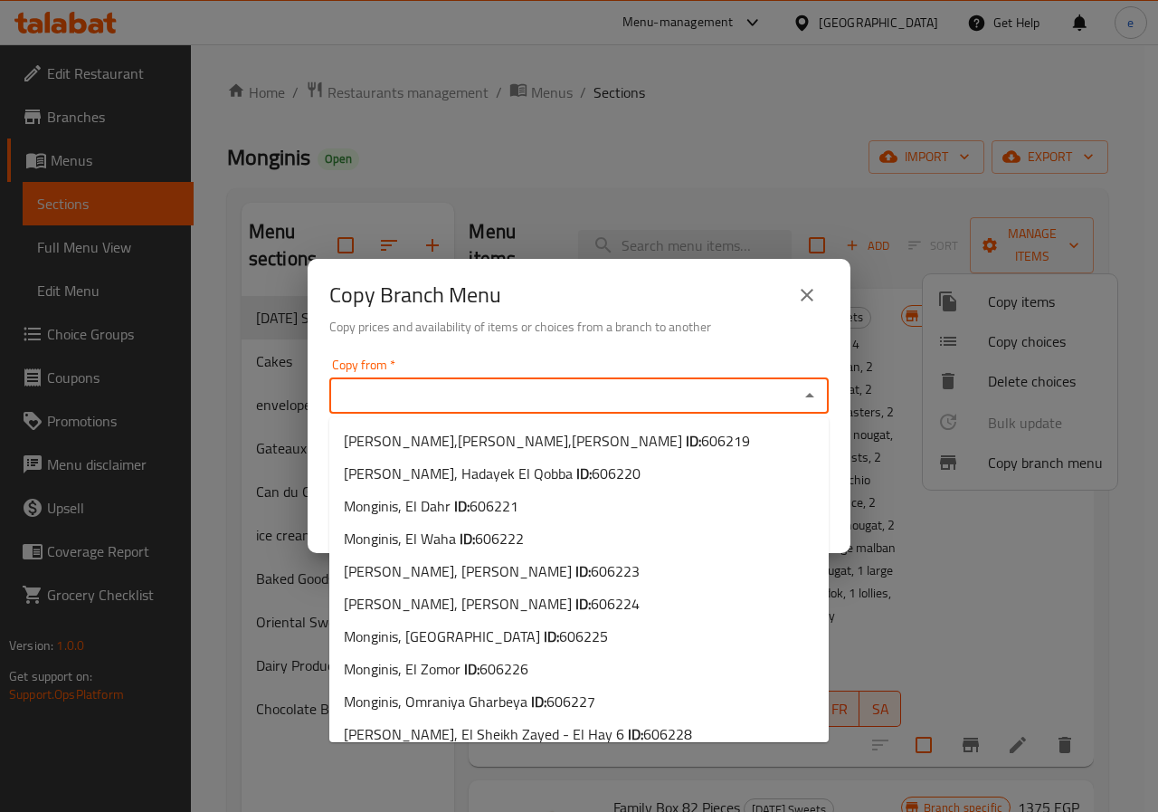
click at [566, 390] on input "Copy from   *" at bounding box center [564, 395] width 459 height 25
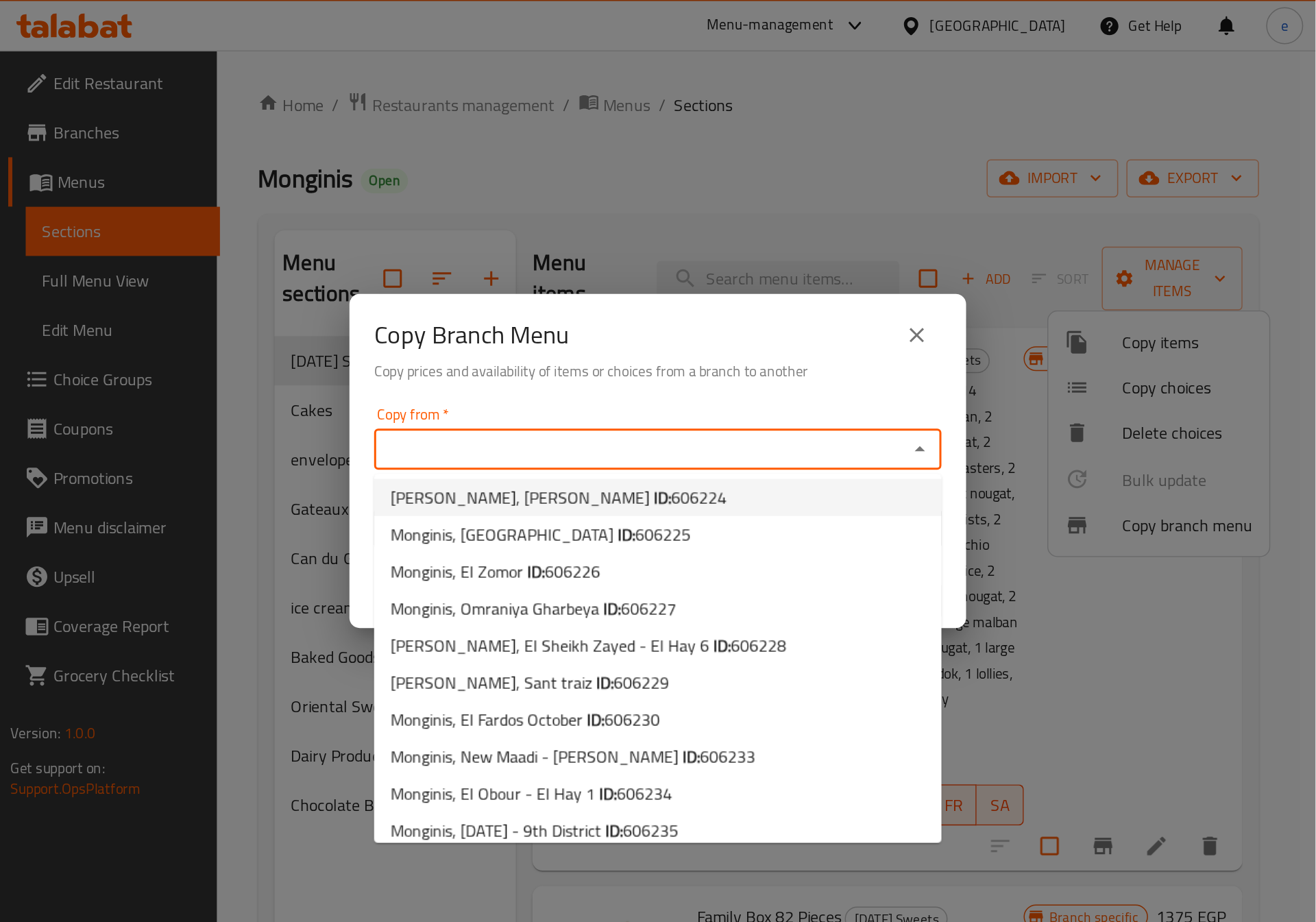
scroll to position [137, 0]
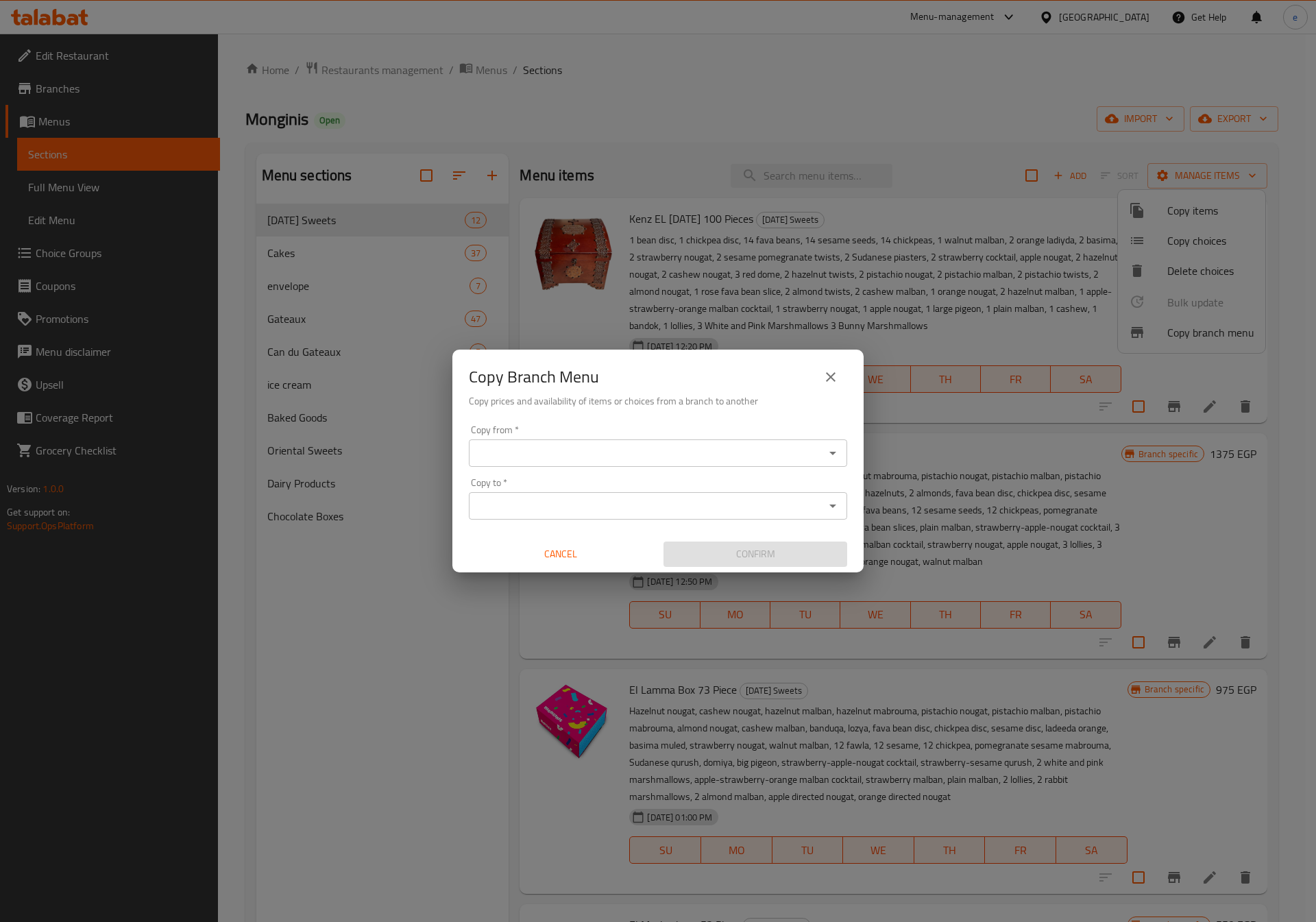
click at [368, 354] on div "Copy Branch Menu Copy prices and availability of items or choices from a branch…" at bounding box center [658, 461] width 1316 height 922
click at [818, 372] on button "close" at bounding box center [830, 377] width 33 height 33
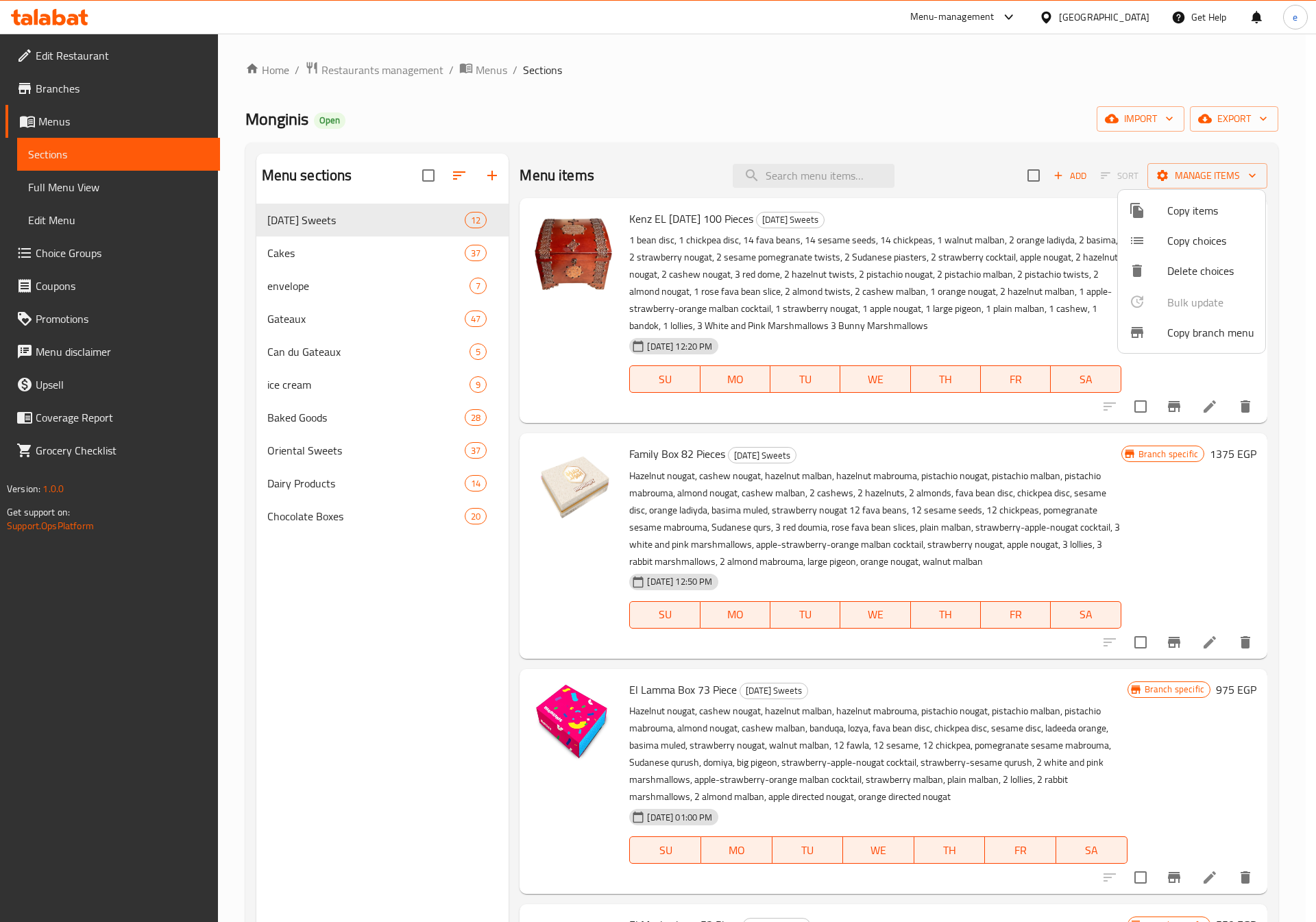
click at [47, 118] on div at bounding box center [658, 461] width 1316 height 922
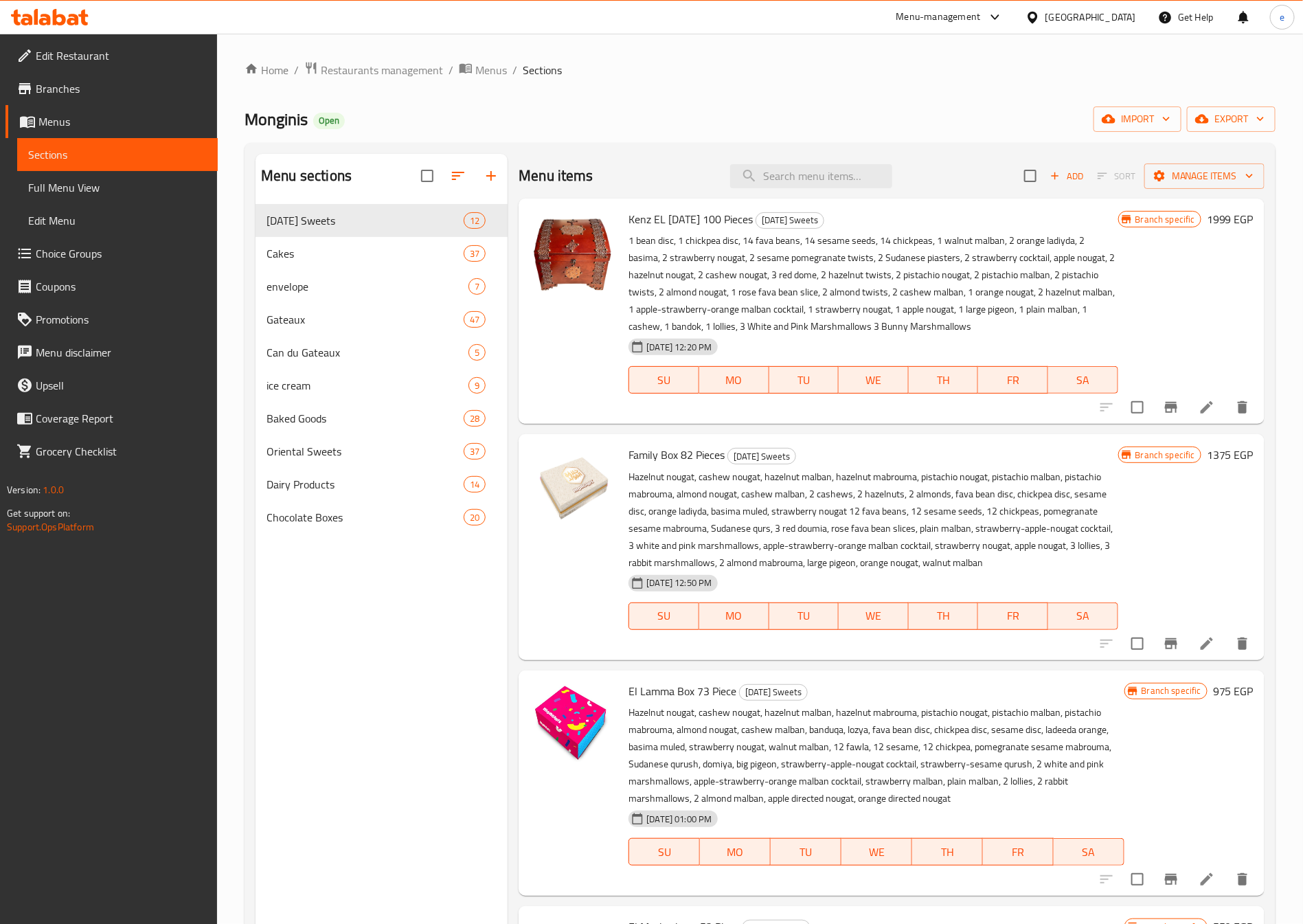
click at [47, 118] on span "Menus" at bounding box center [123, 121] width 169 height 17
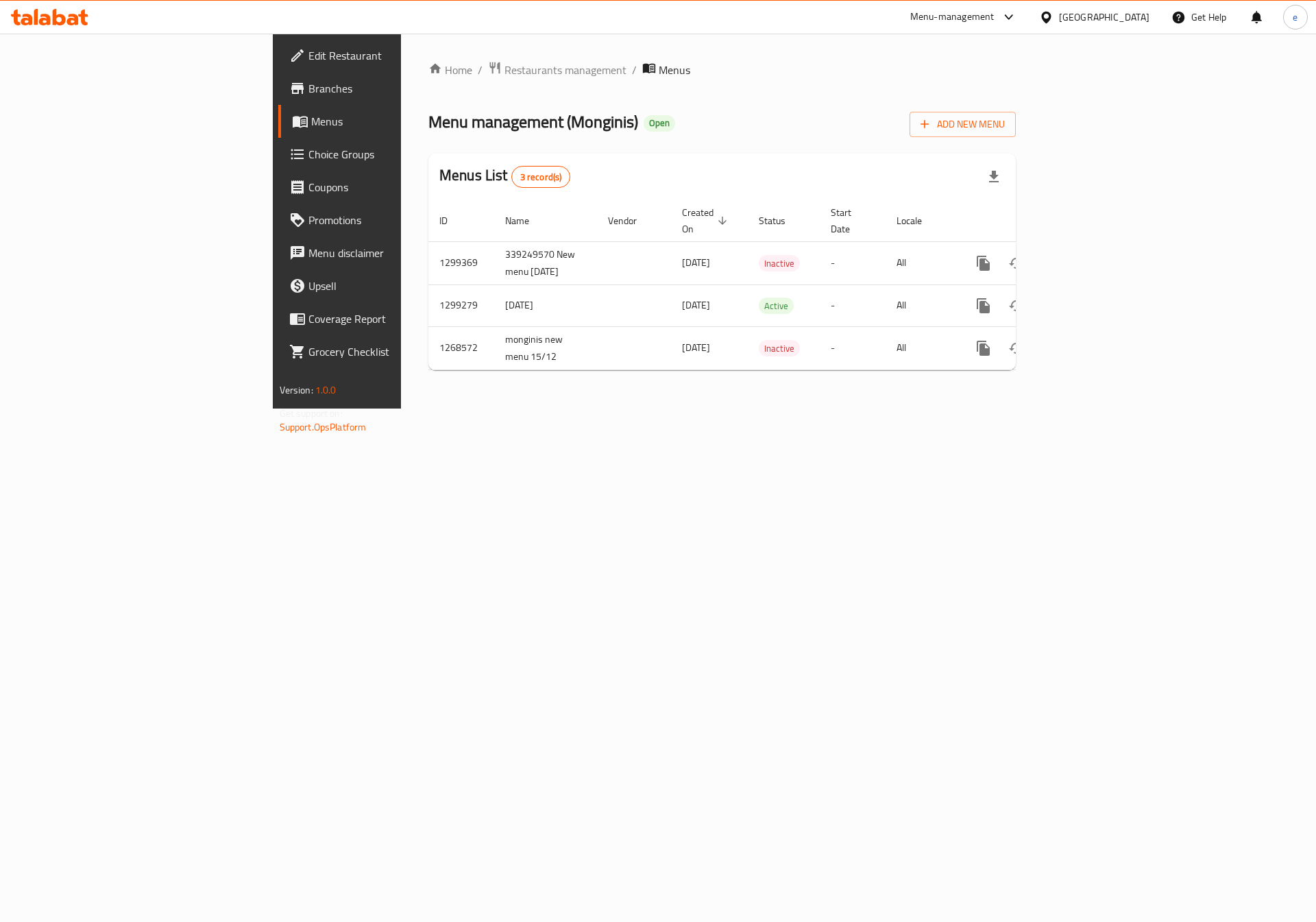
click at [278, 75] on link "Branches" at bounding box center [385, 88] width 214 height 33
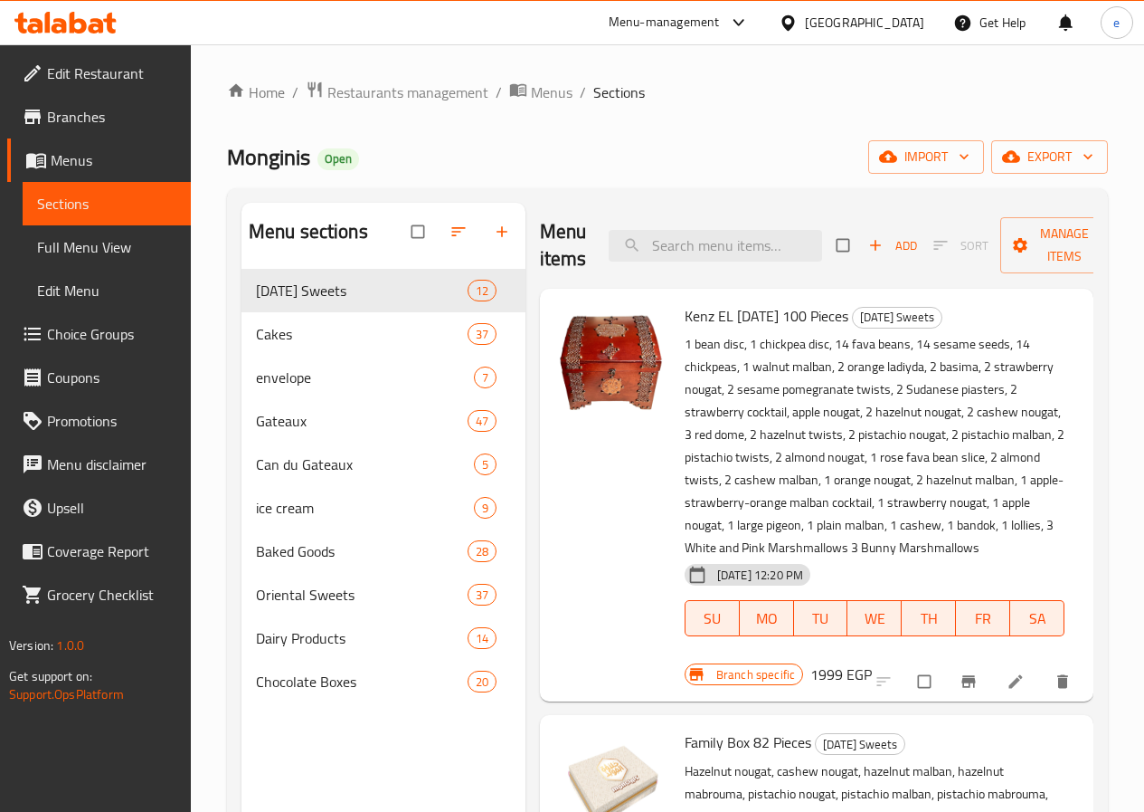
click at [70, 113] on span "Branches" at bounding box center [111, 117] width 129 height 22
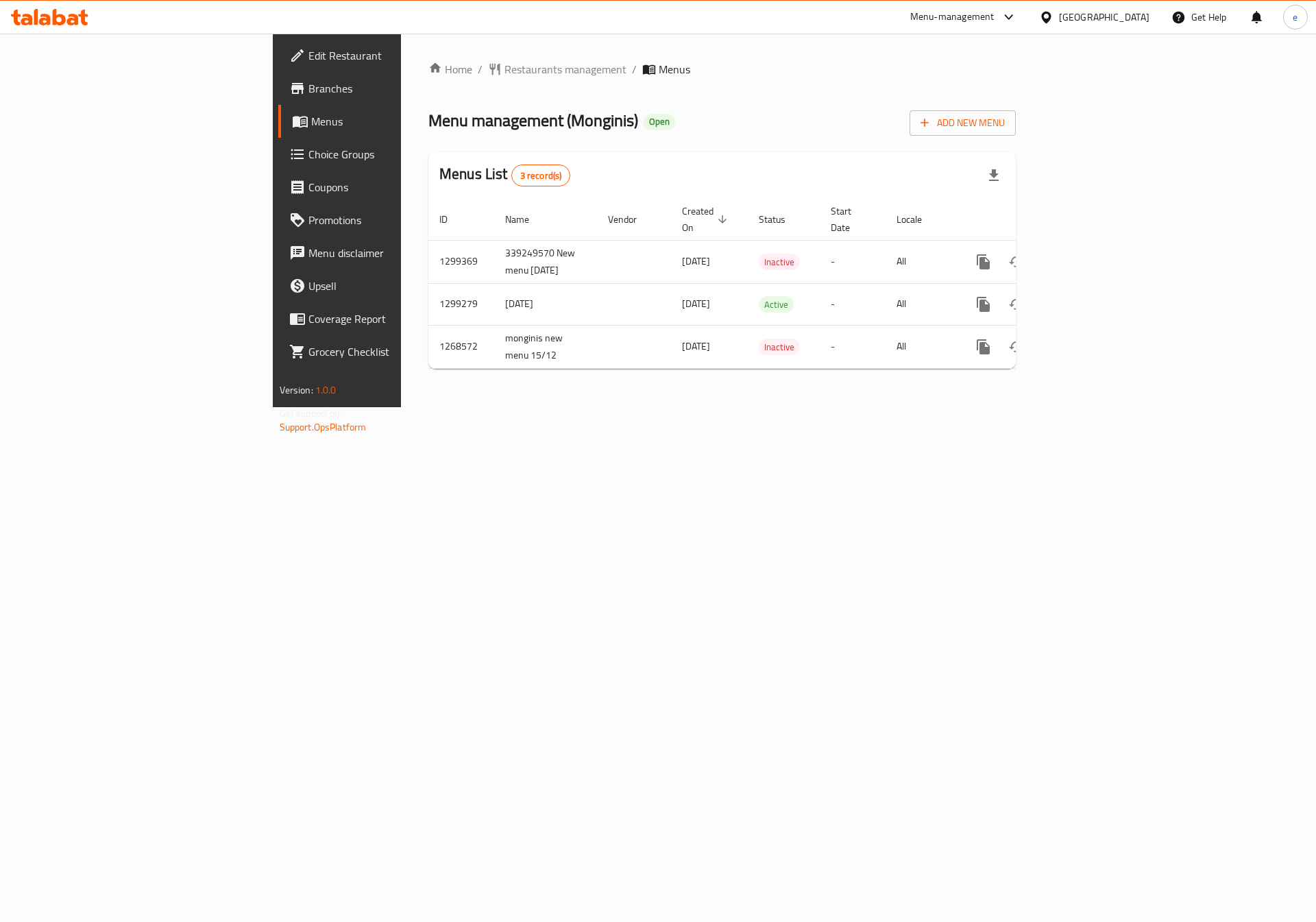
click at [308, 83] on span "Branches" at bounding box center [395, 89] width 173 height 17
click at [1089, 298] on icon "enhanced table" at bounding box center [1082, 305] width 12 height 12
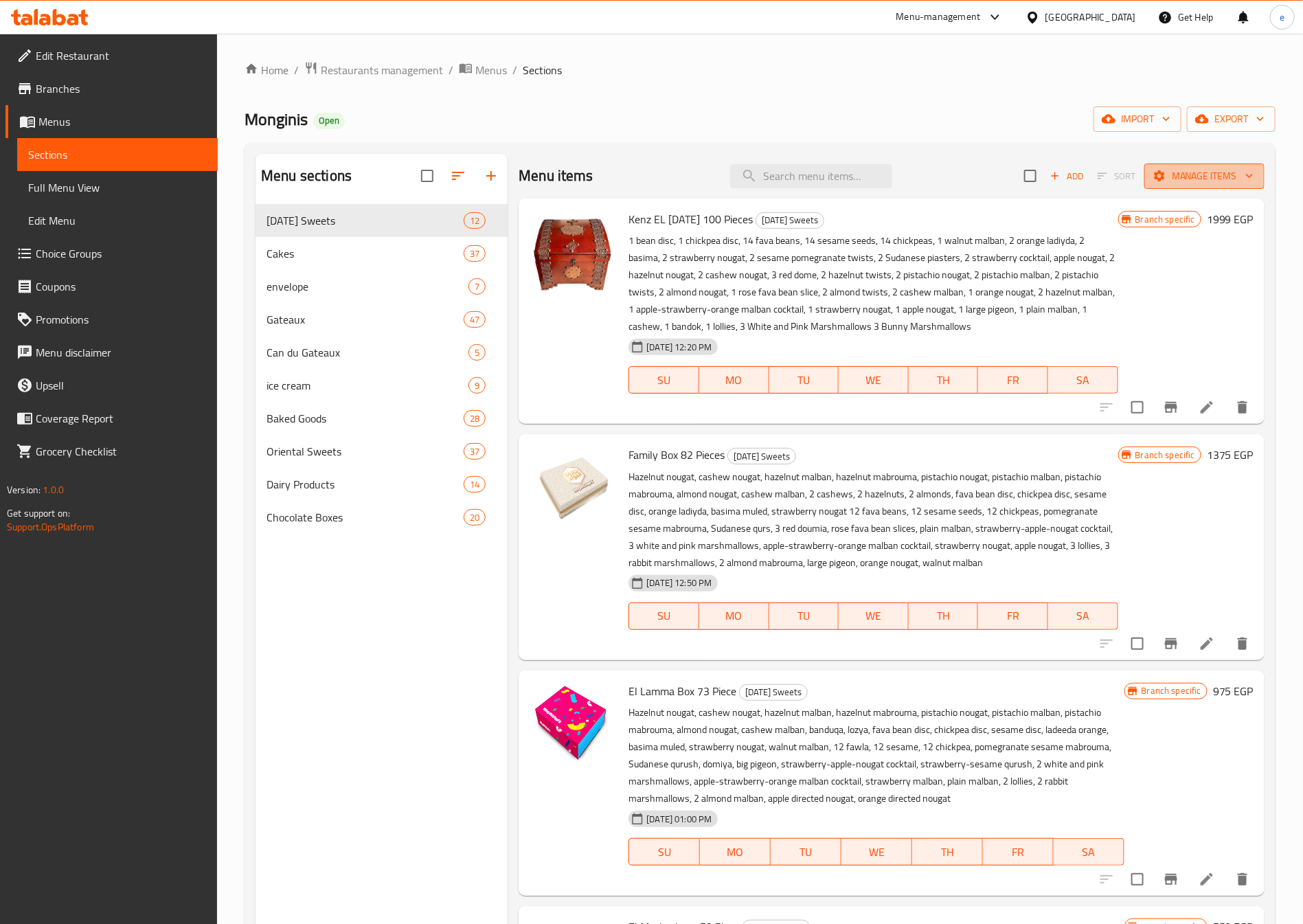
click at [1193, 185] on button "Manage items" at bounding box center [1204, 175] width 120 height 25
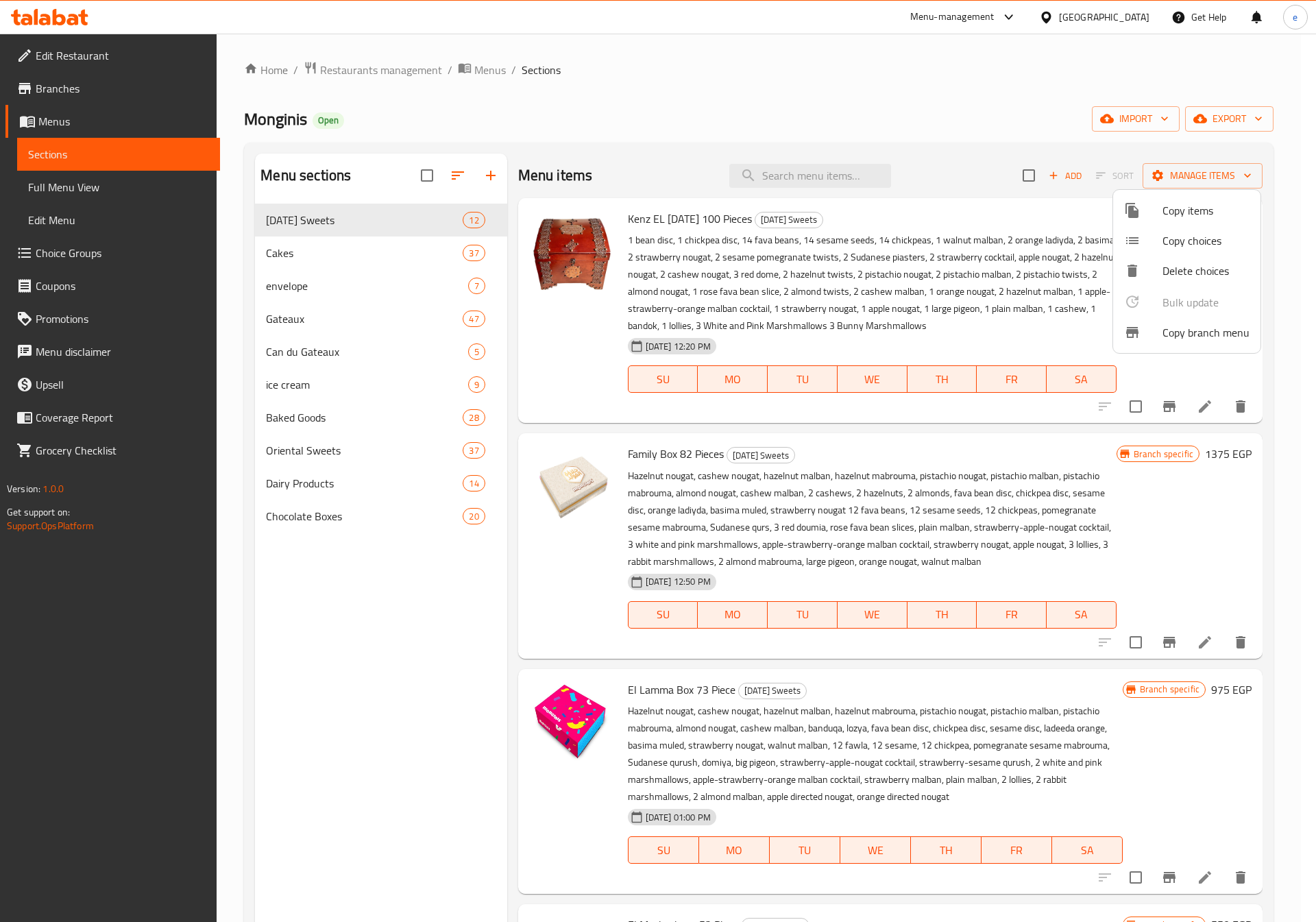
click at [1195, 325] on span "Copy branch menu" at bounding box center [1205, 333] width 87 height 17
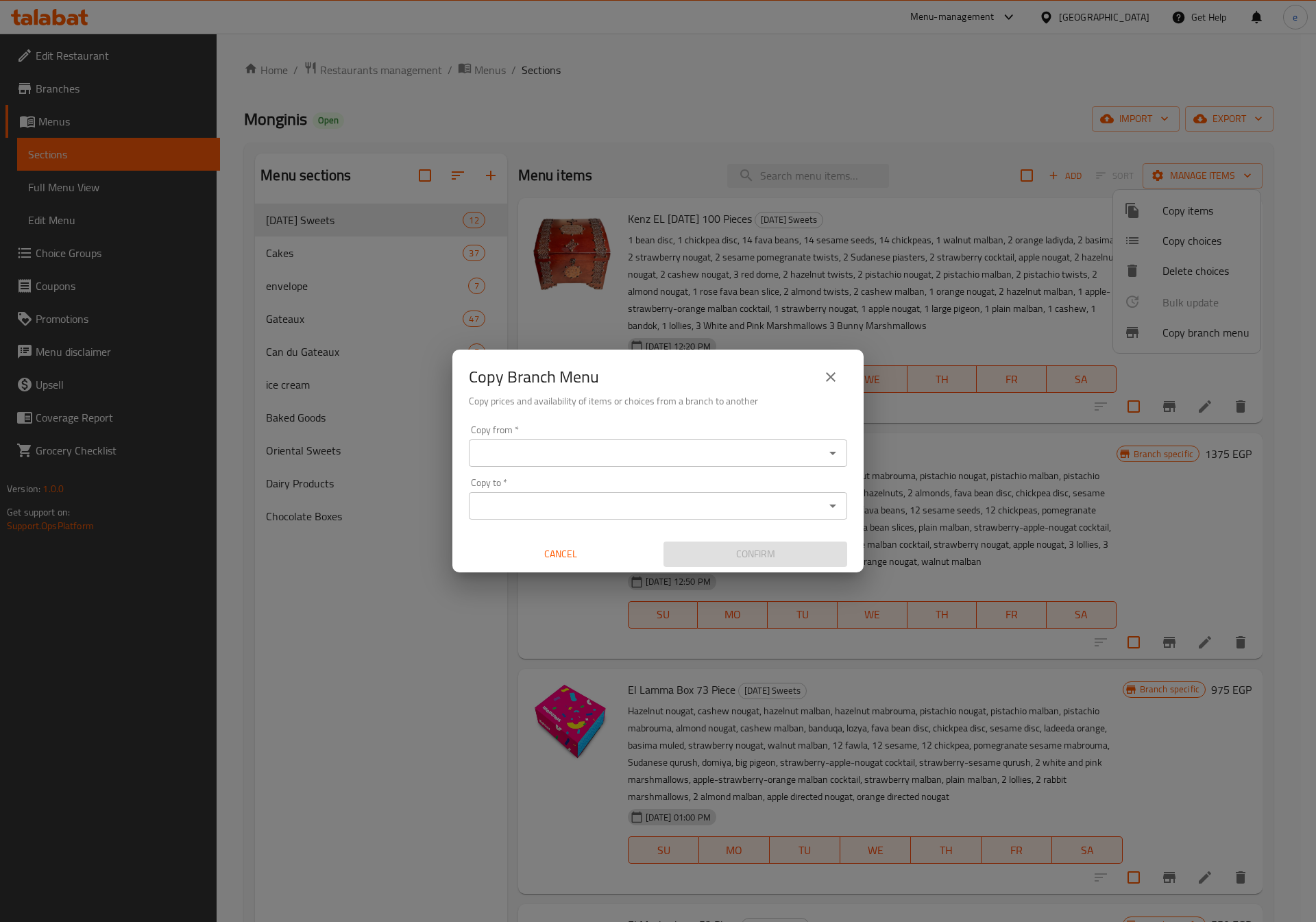
click at [574, 438] on div "Copy from   * Copy from *" at bounding box center [658, 445] width 378 height 42
click at [580, 451] on input "Copy from   *" at bounding box center [646, 452] width 348 height 19
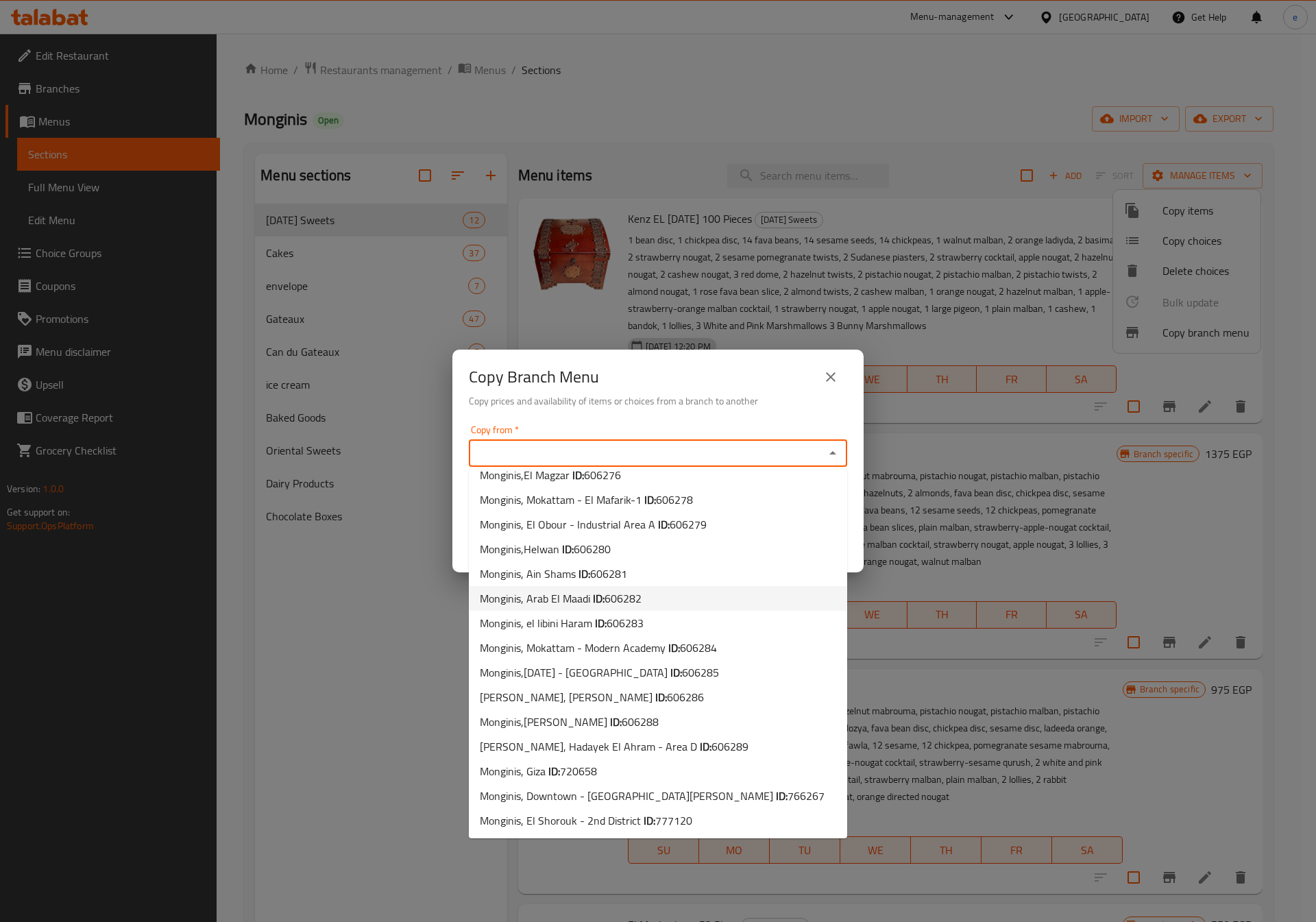
scroll to position [1345, 0]
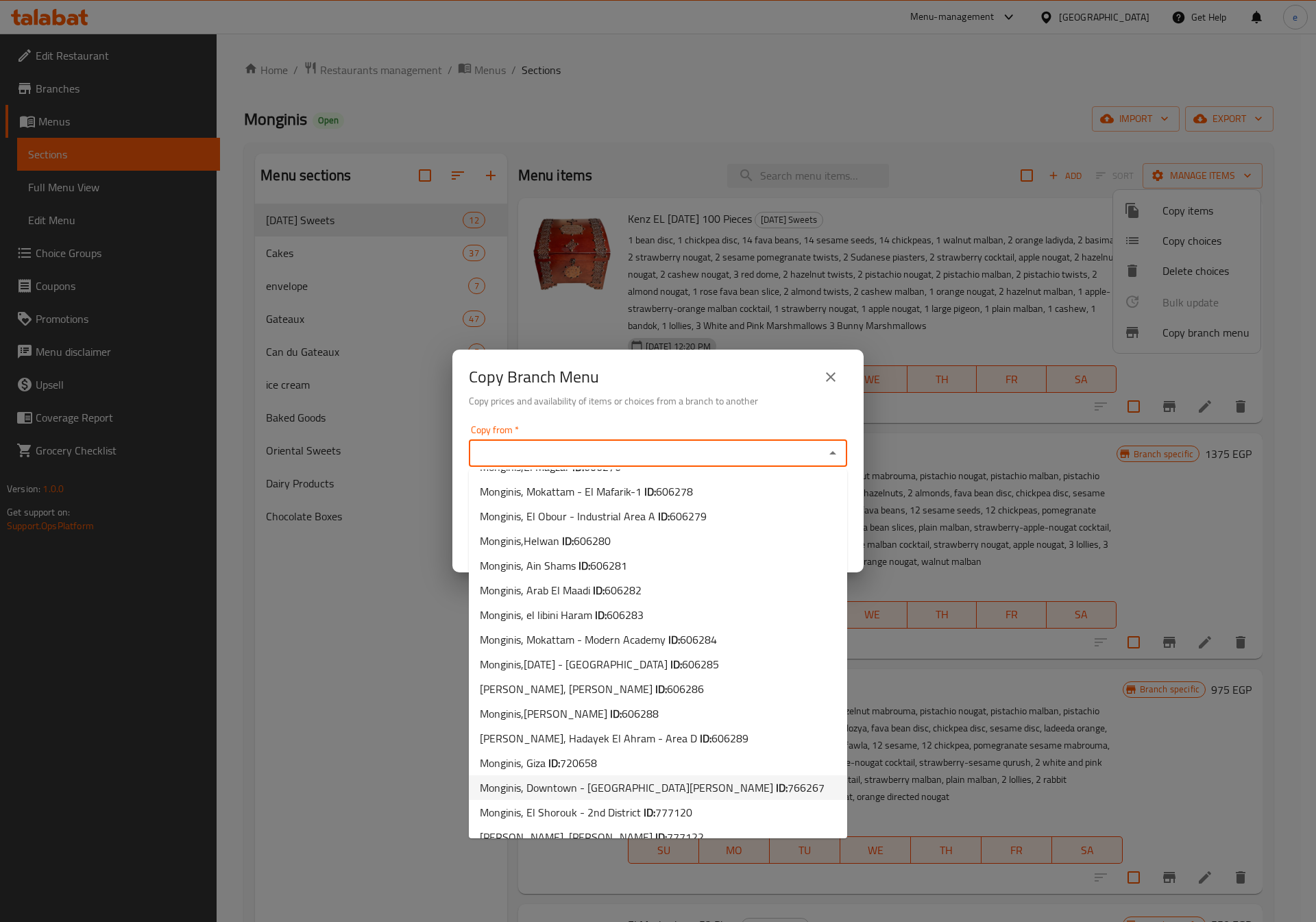
click at [599, 780] on span "Monginis, Downtown - El Sayeda Zeinab ID: 766267" at bounding box center [652, 788] width 345 height 17
type input "Monginis, Downtown - [GEOGRAPHIC_DATA] Zeinab"
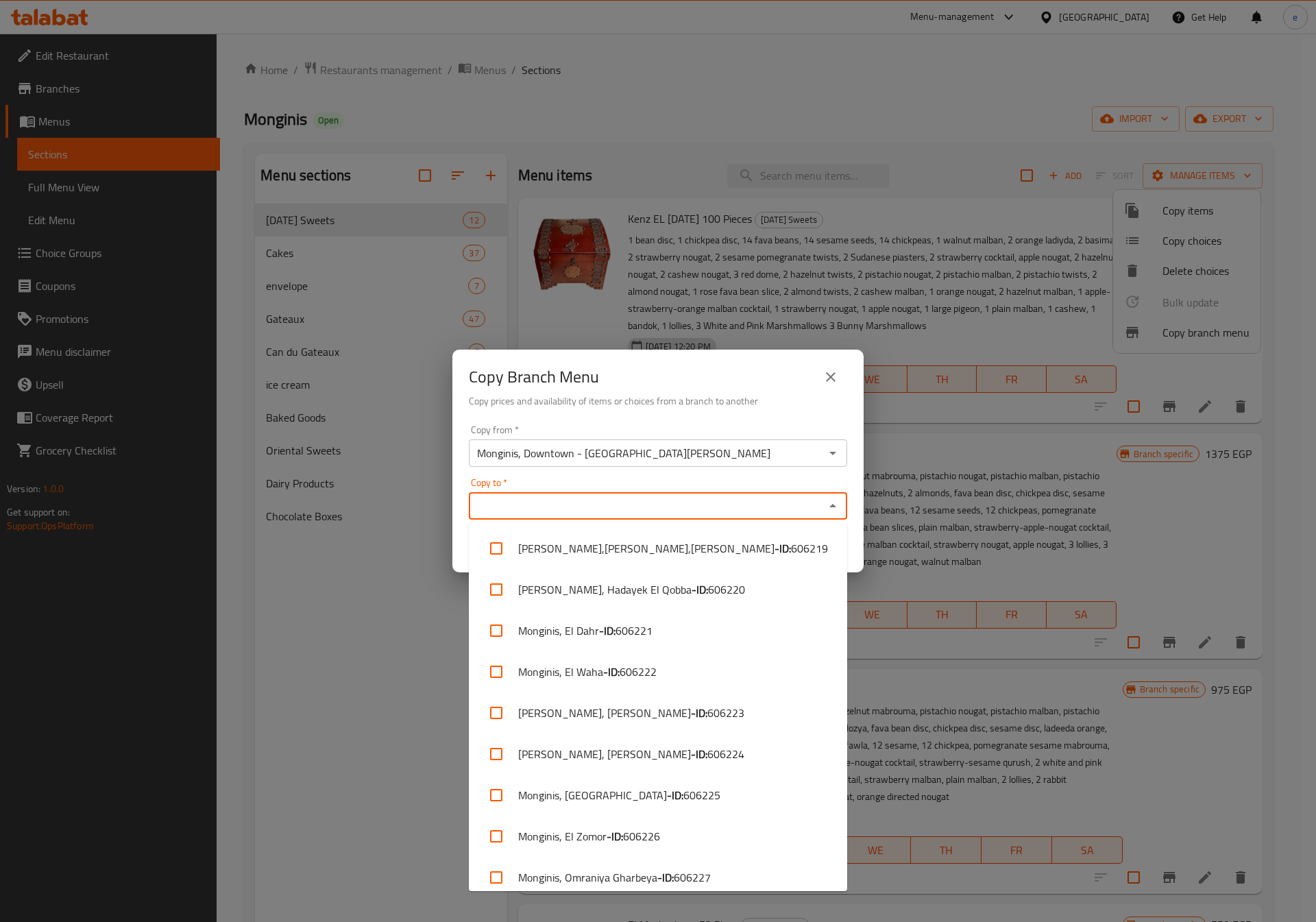
click at [545, 507] on input "Copy to   *" at bounding box center [646, 505] width 348 height 19
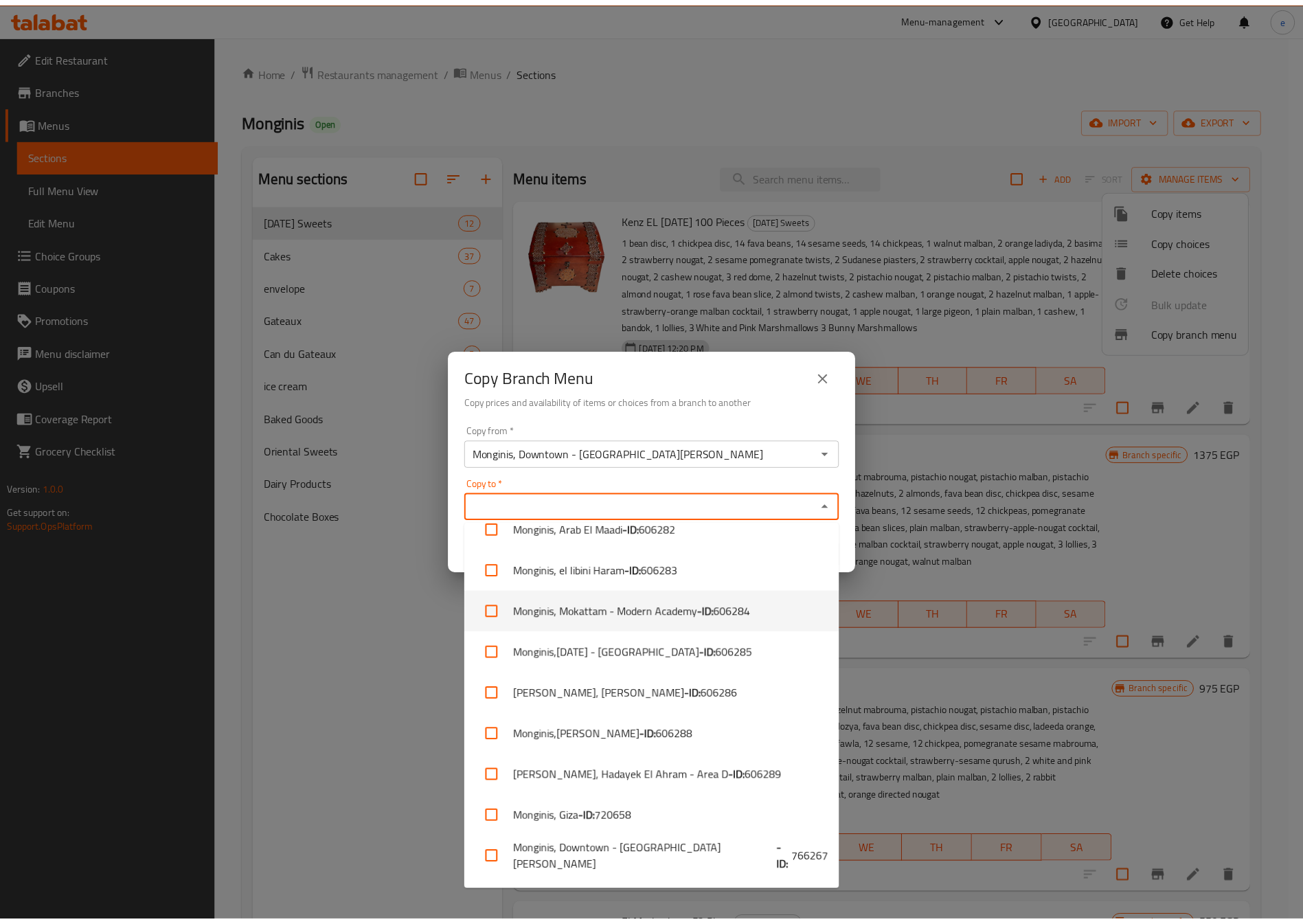
scroll to position [2485, 0]
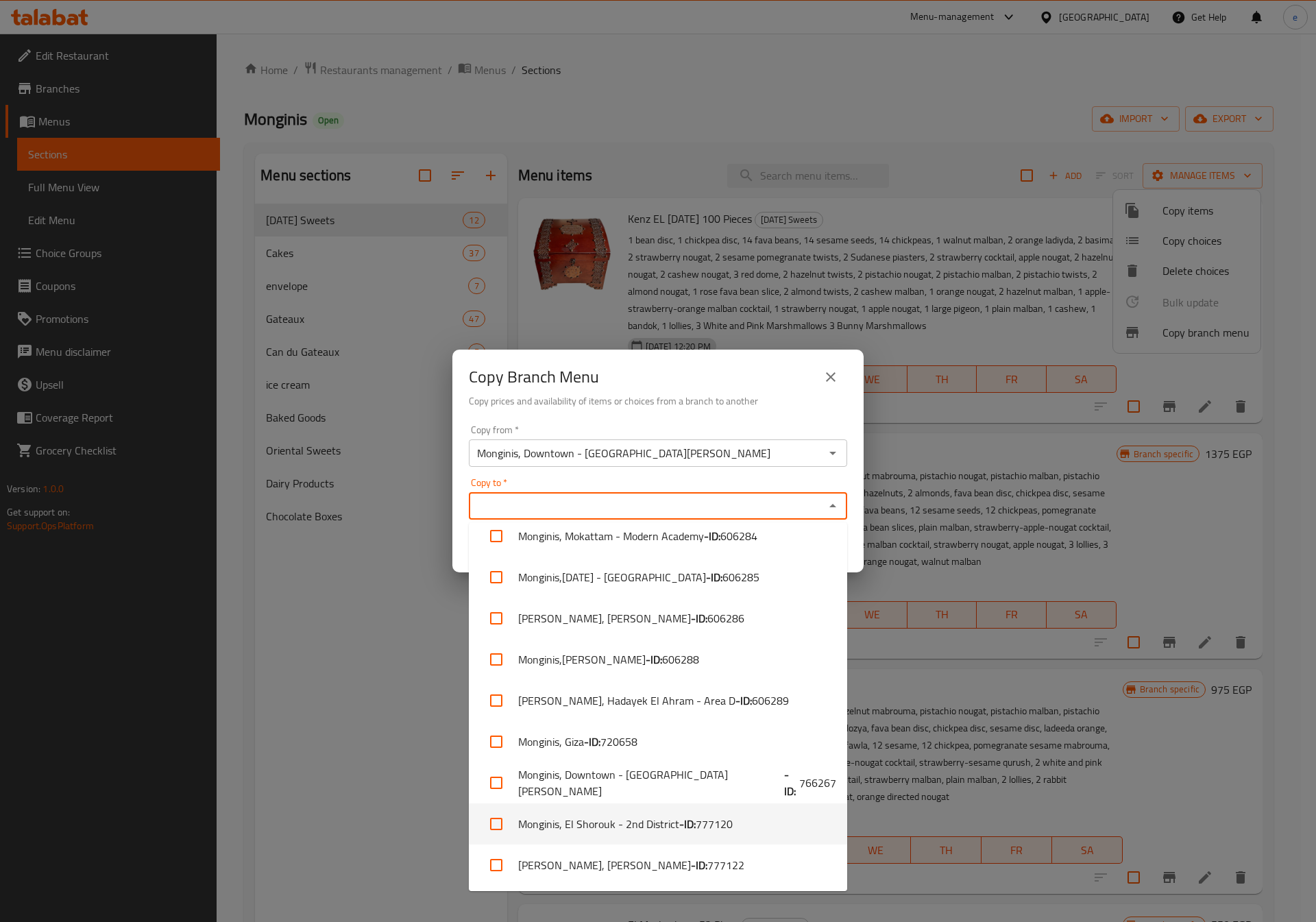
click at [683, 816] on b "- ID:" at bounding box center [688, 824] width 17 height 17
checkbox input "true"
click at [444, 827] on div "Copy Branch Menu Copy prices and availability of items or choices from a branch…" at bounding box center [658, 461] width 1316 height 922
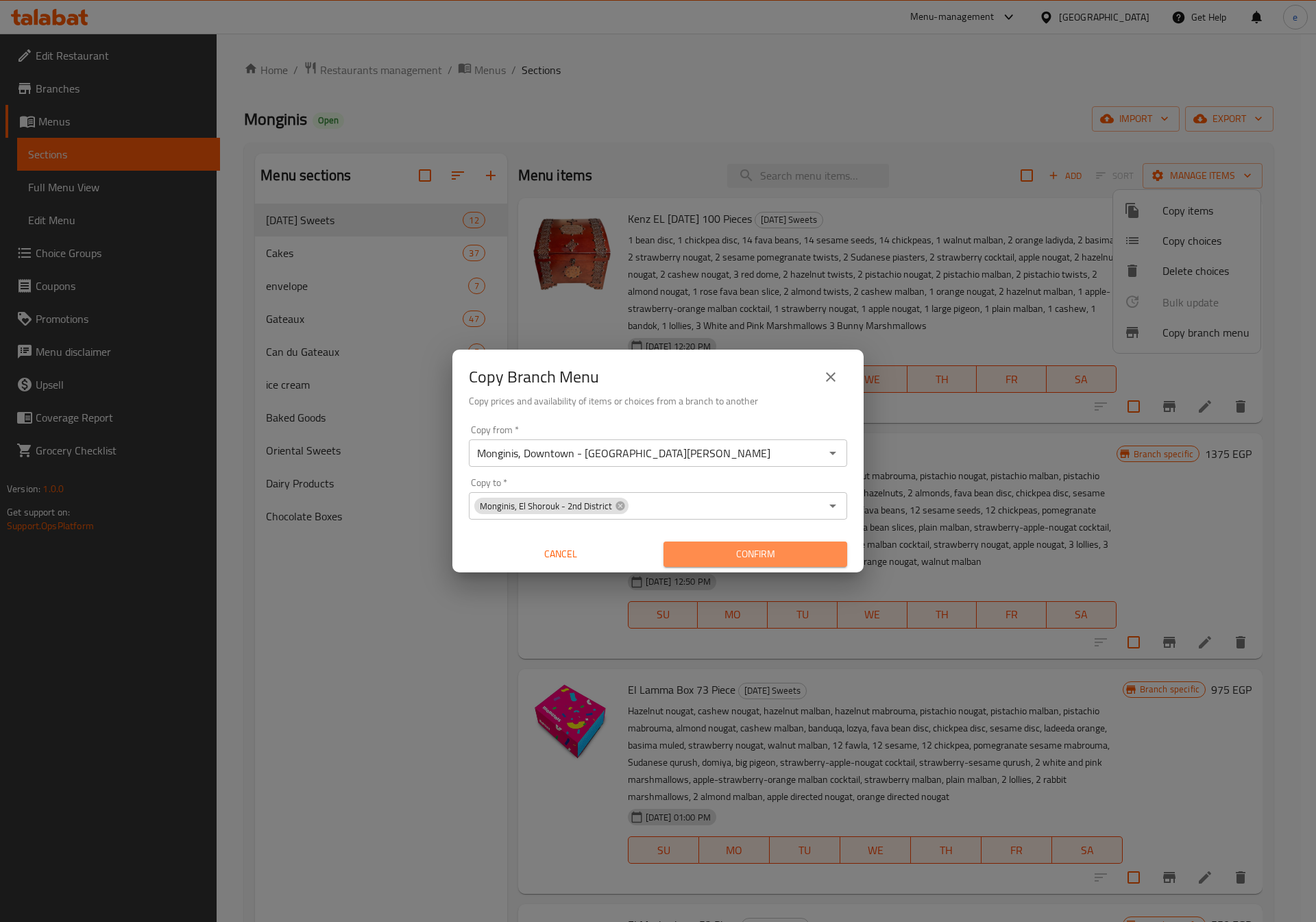
click at [720, 550] on span "Confirm" at bounding box center [755, 554] width 162 height 17
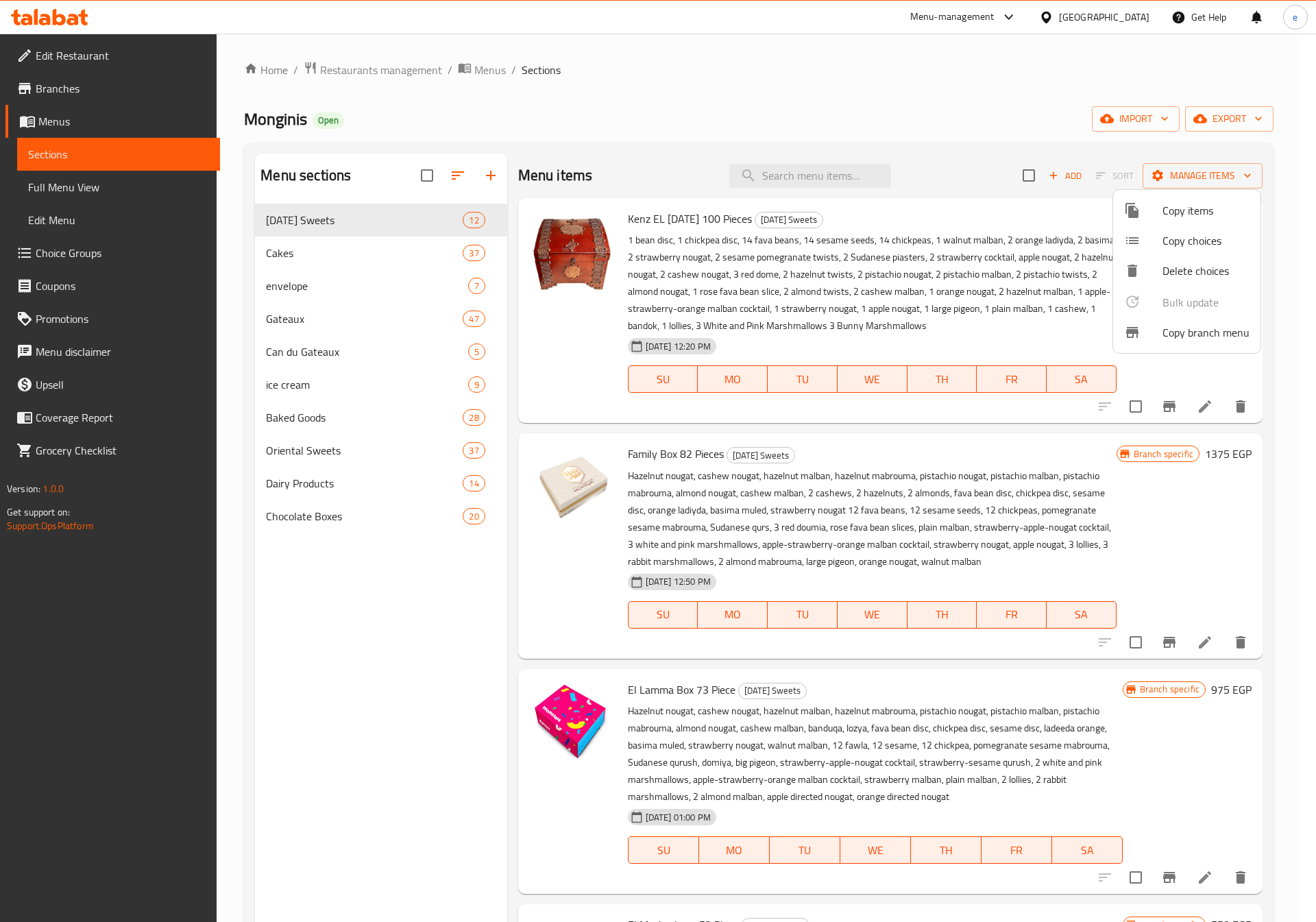
click at [358, 630] on div at bounding box center [658, 461] width 1316 height 922
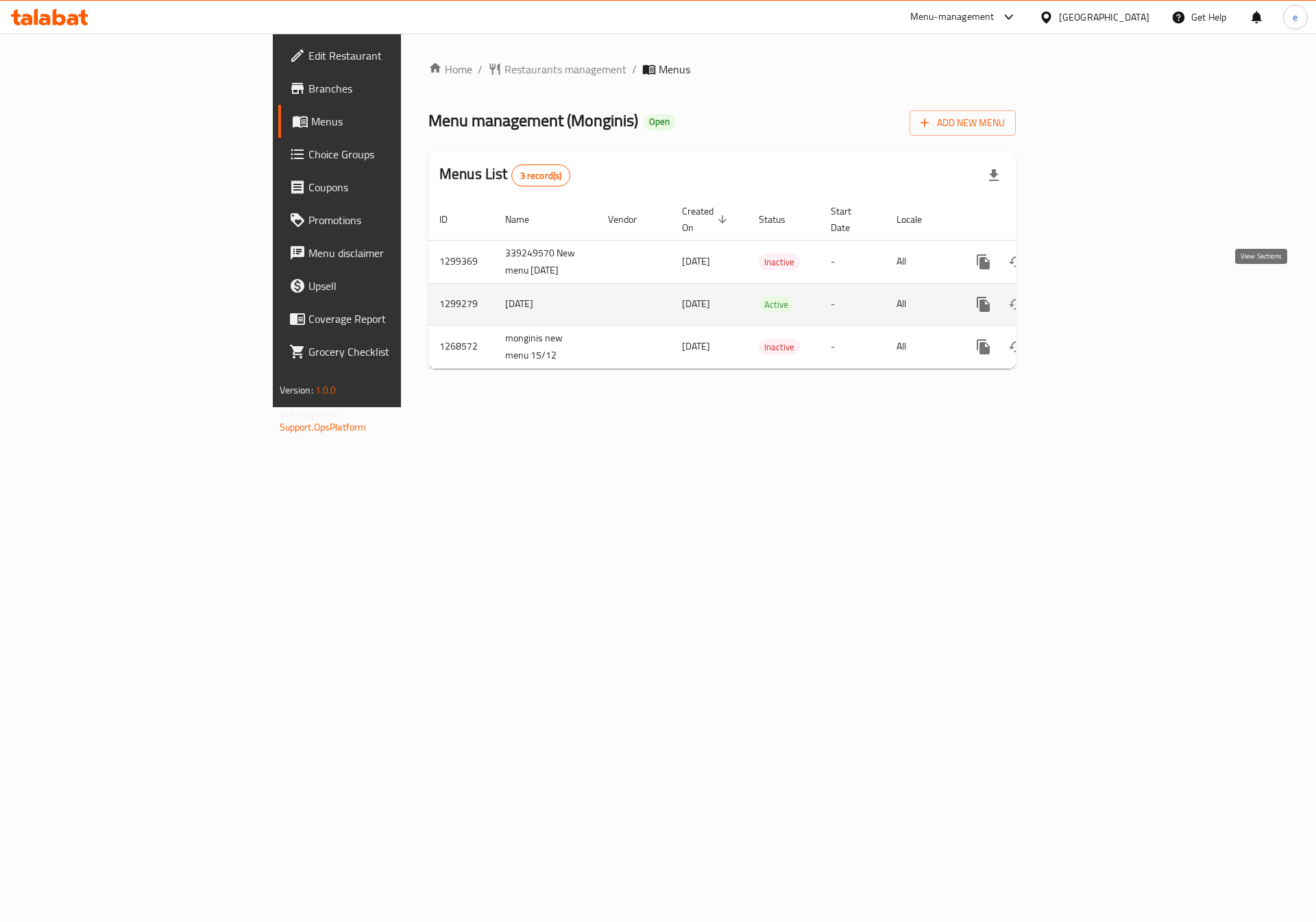
click at [1090, 296] on icon "enhanced table" at bounding box center [1083, 305] width 17 height 17
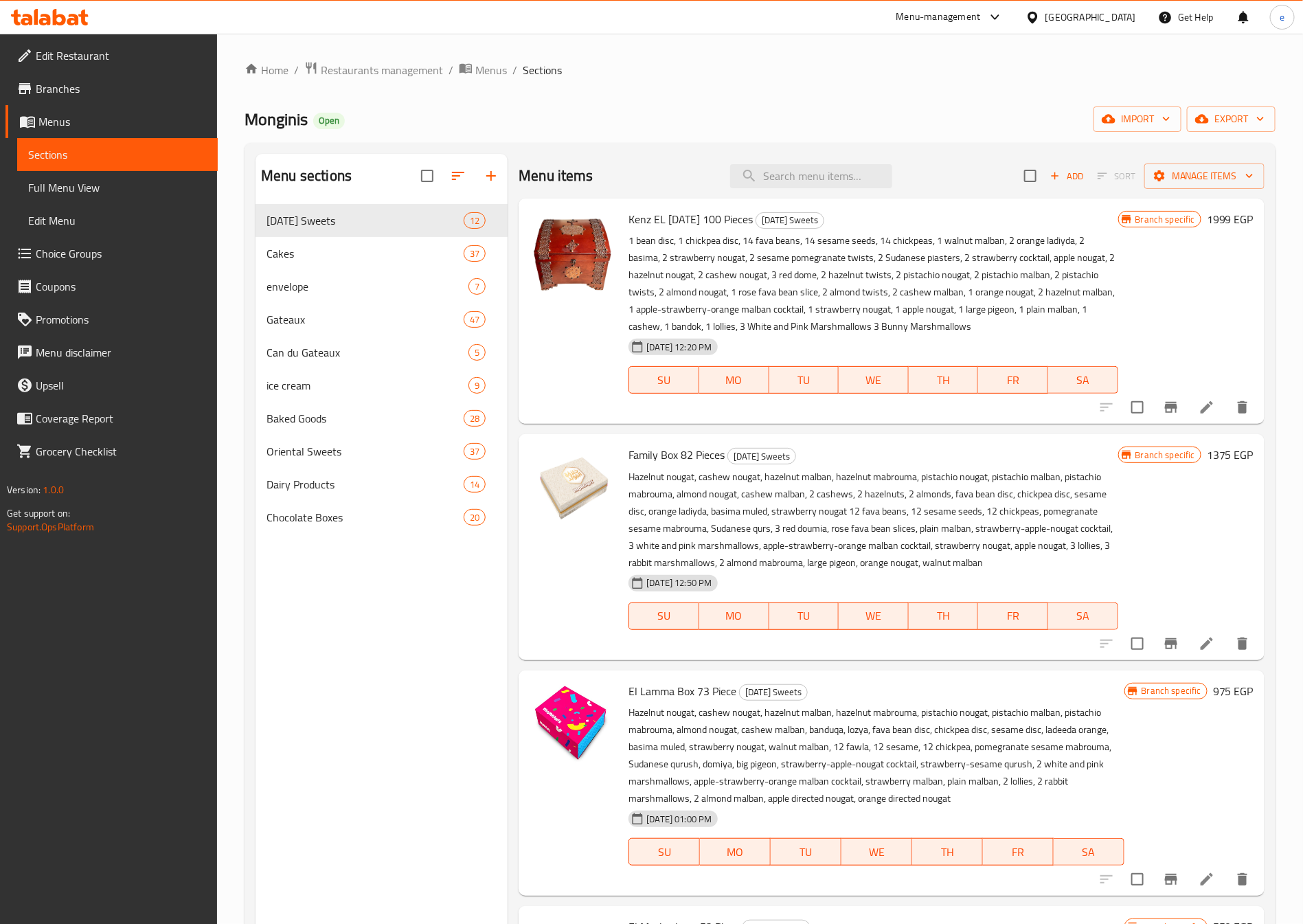
click at [52, 182] on span "Full Menu View" at bounding box center [117, 188] width 178 height 17
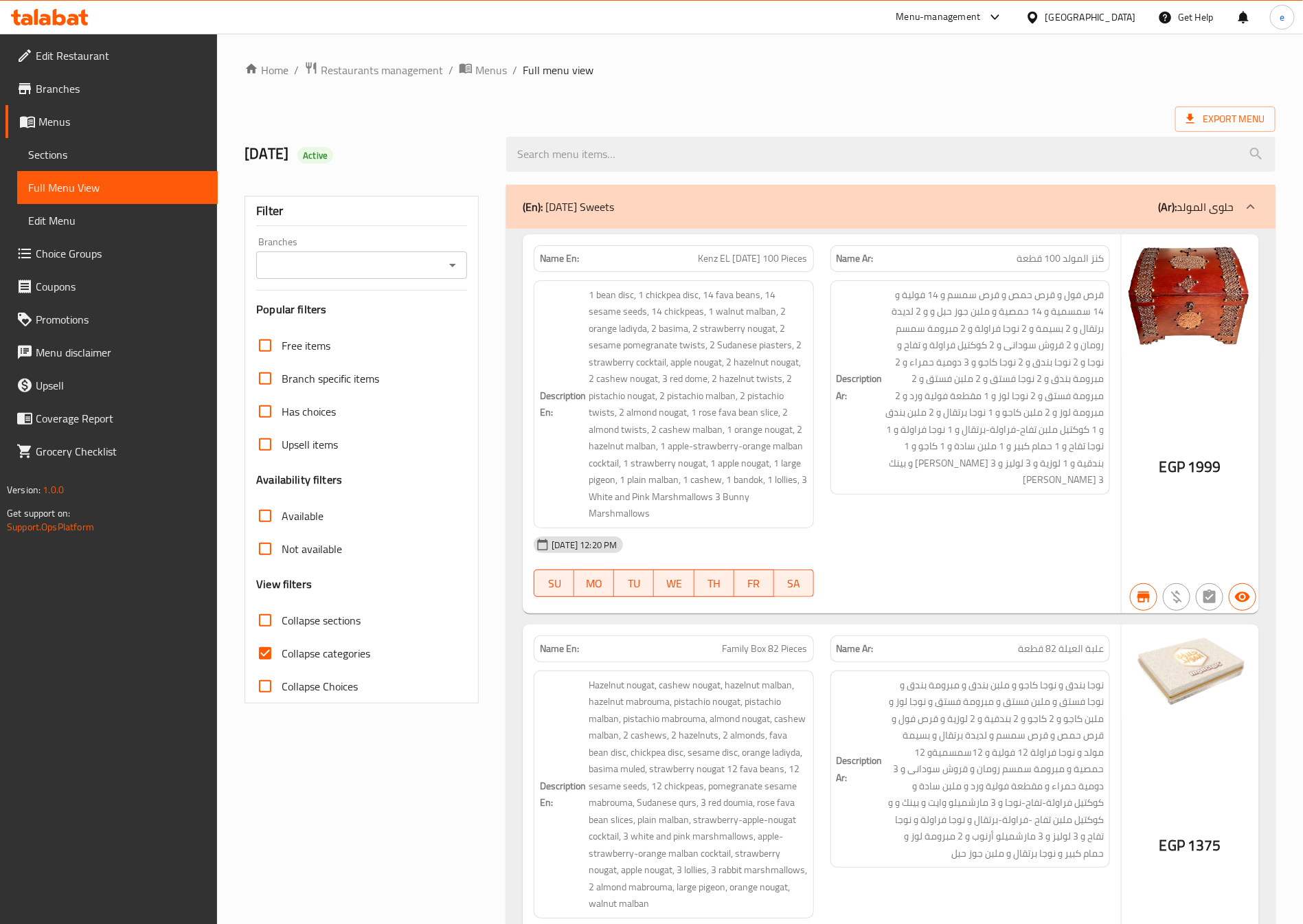
click at [323, 256] on input "Branches" at bounding box center [350, 265] width 180 height 19
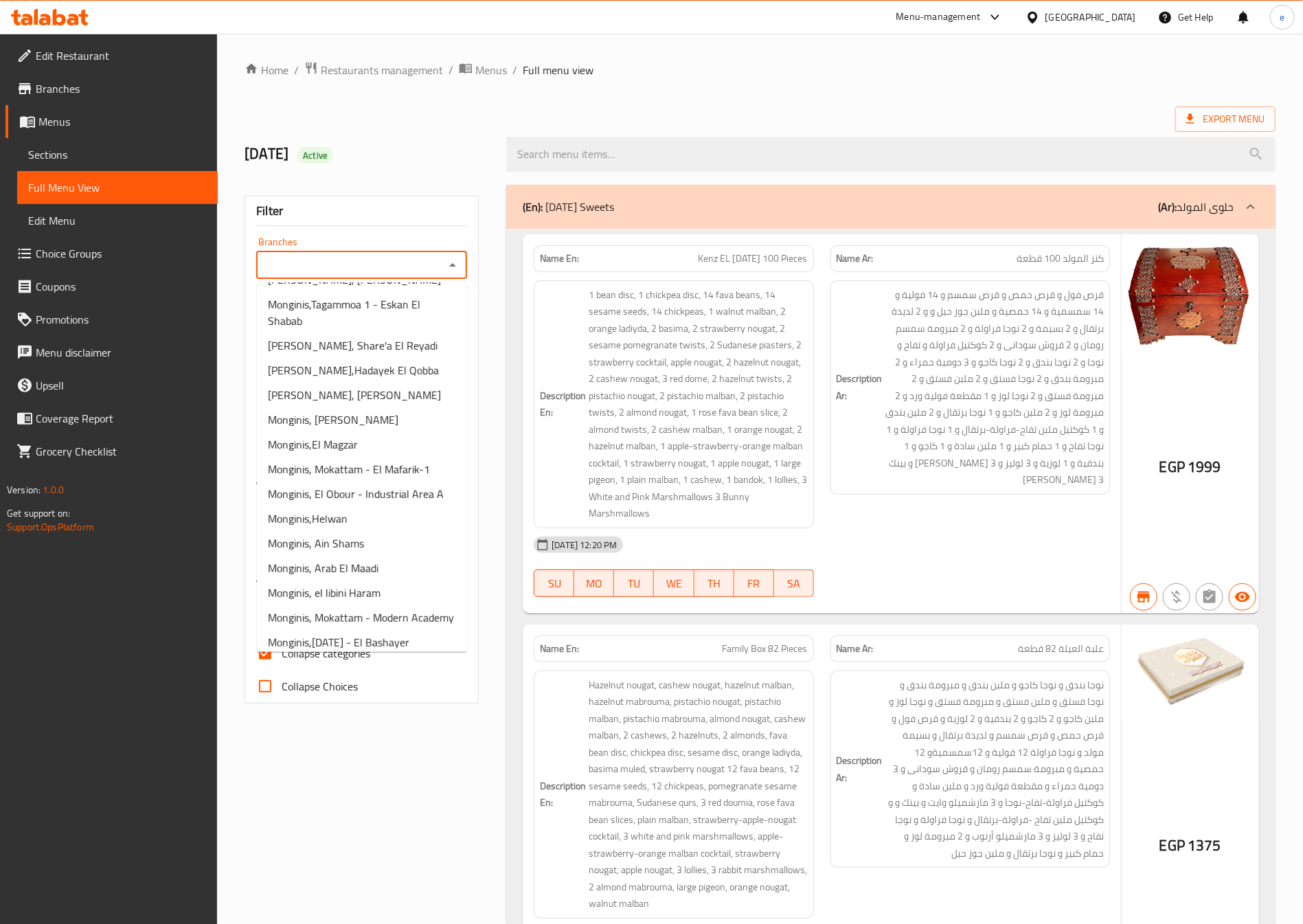
scroll to position [1570, 0]
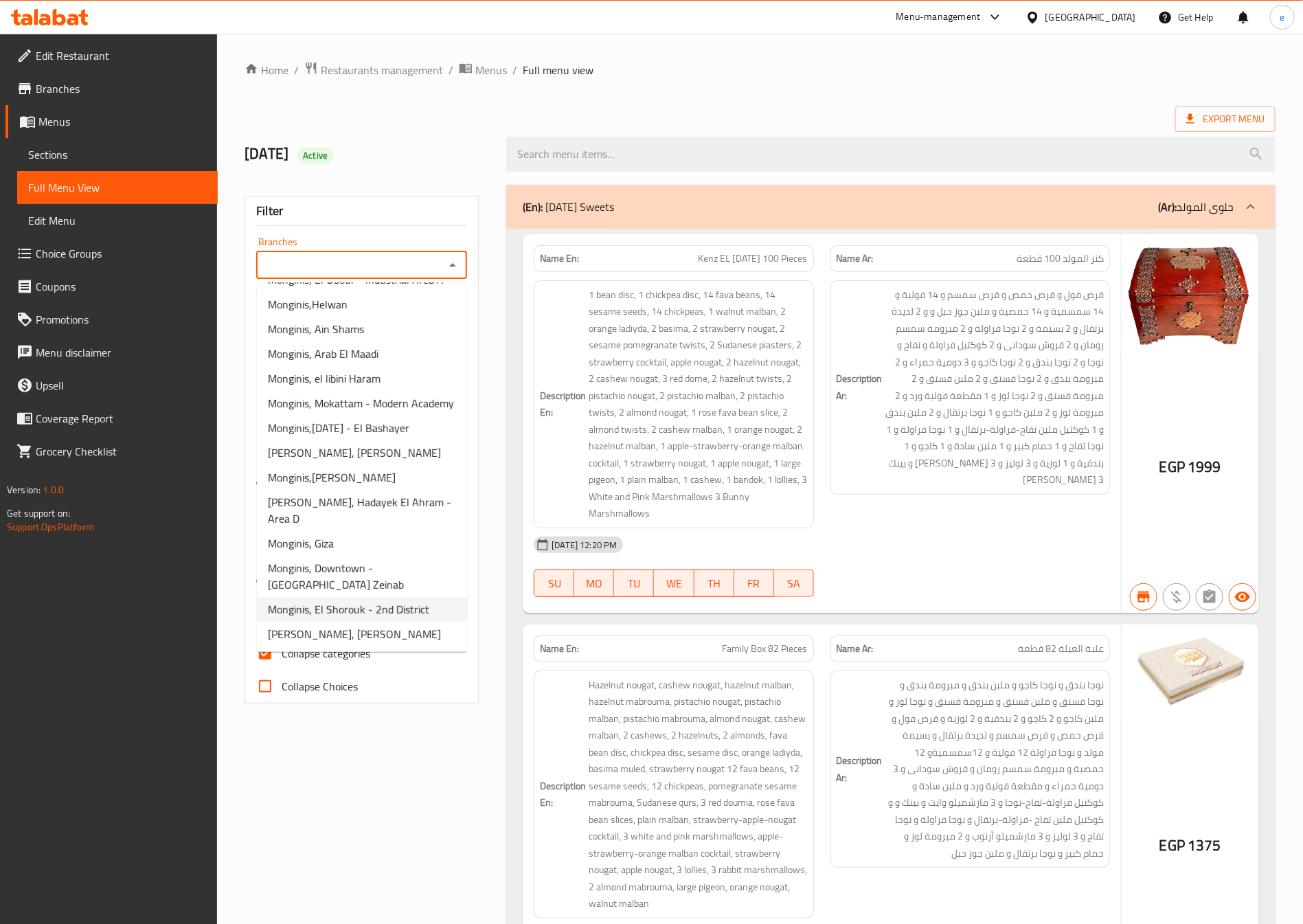
click at [355, 601] on span "Monginis, El Shorouk - 2nd District" at bounding box center [349, 610] width 162 height 17
type input "Monginis, El Shorouk - 2nd District"
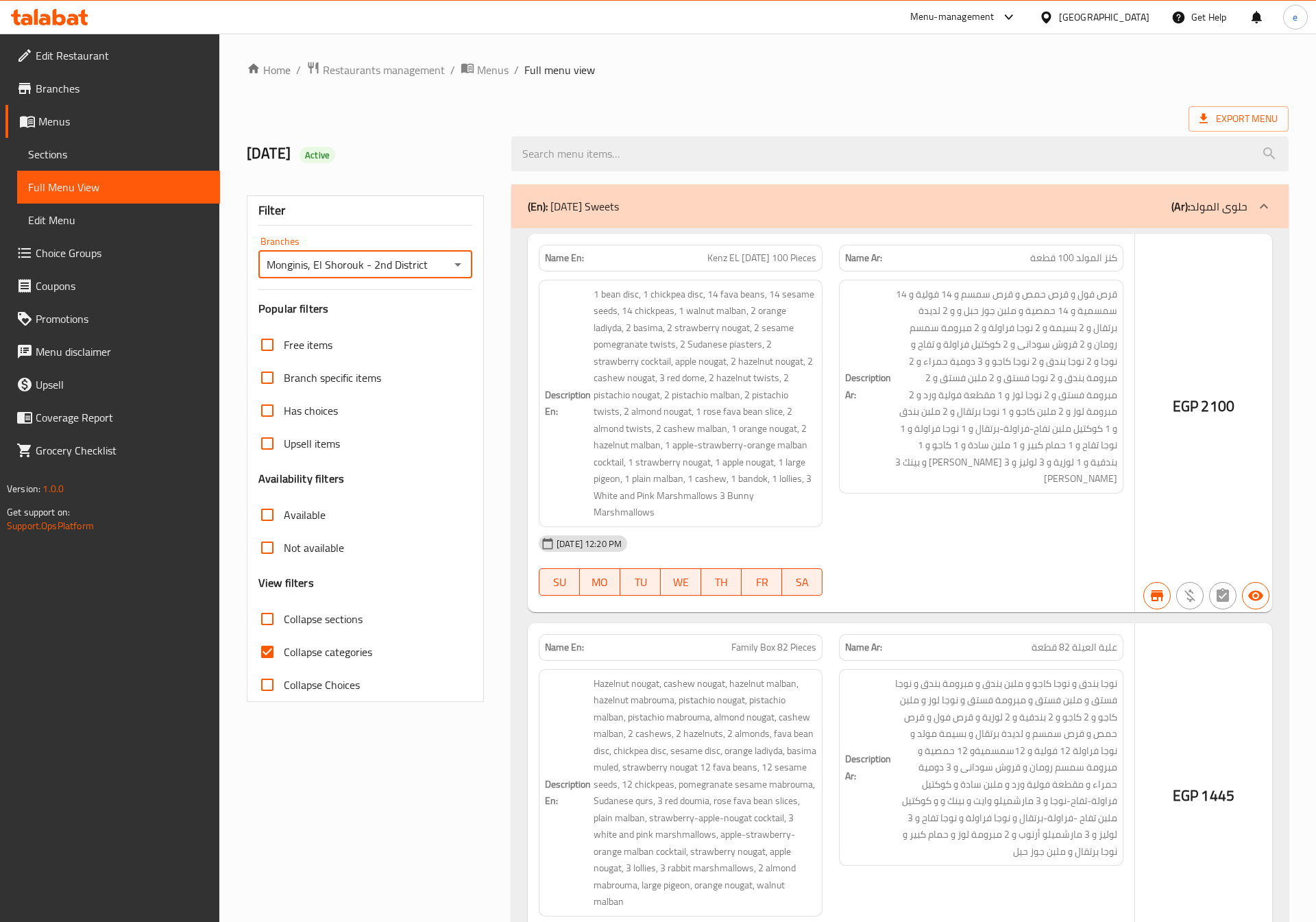
click at [268, 654] on div at bounding box center [658, 461] width 1316 height 922
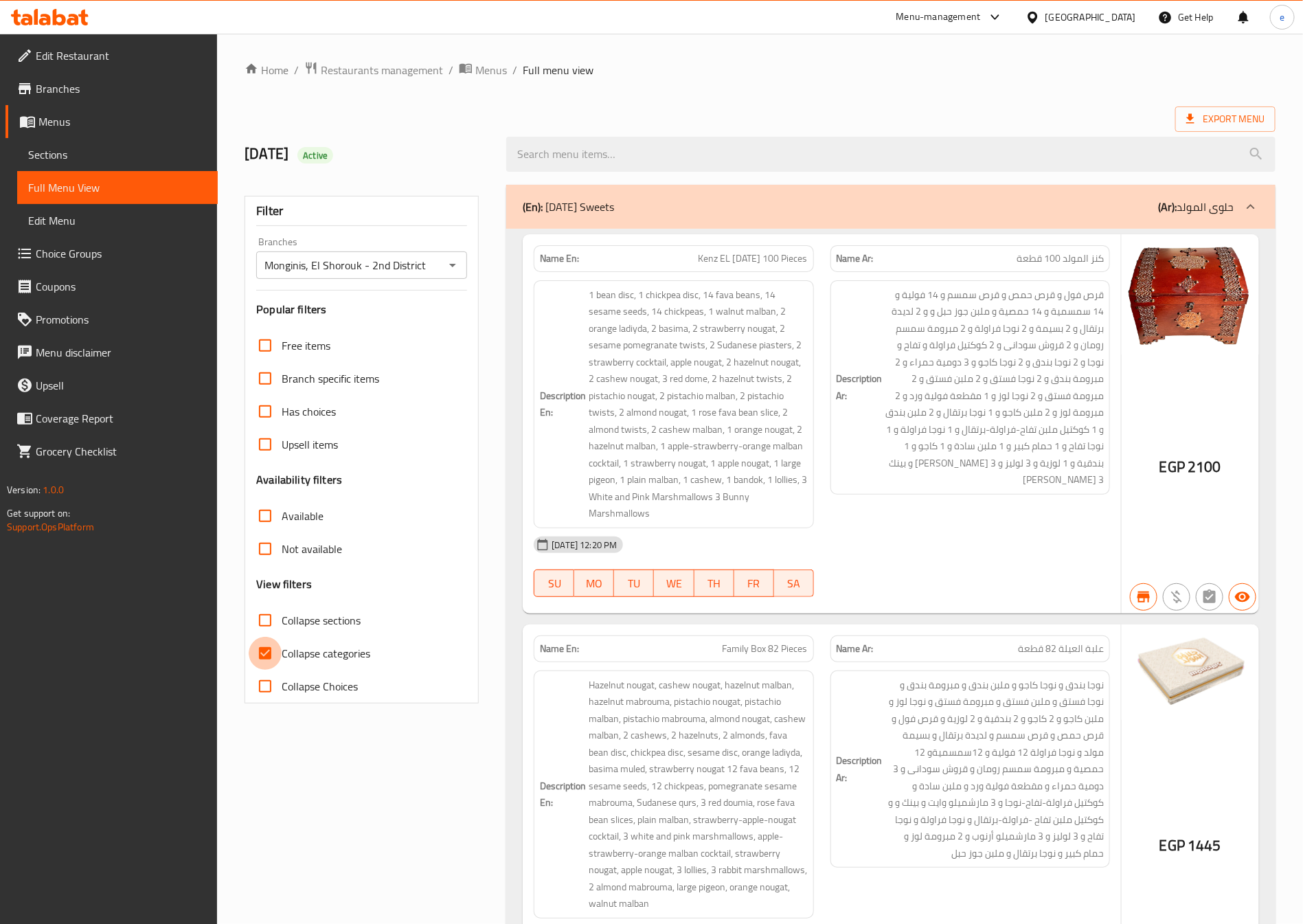
click at [272, 653] on input "Collapse categories" at bounding box center [265, 653] width 33 height 33
checkbox input "false"
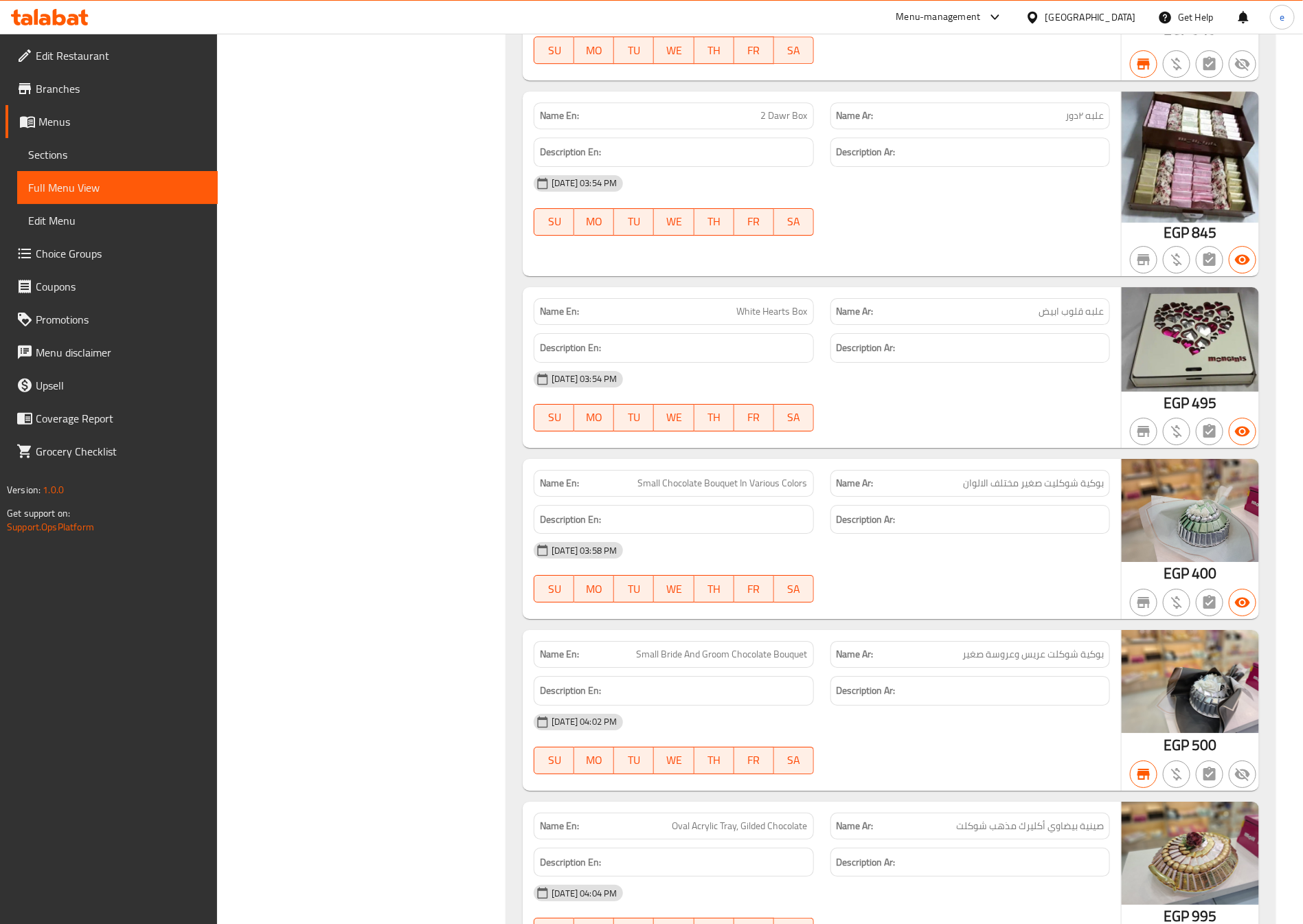
scroll to position [41263, 0]
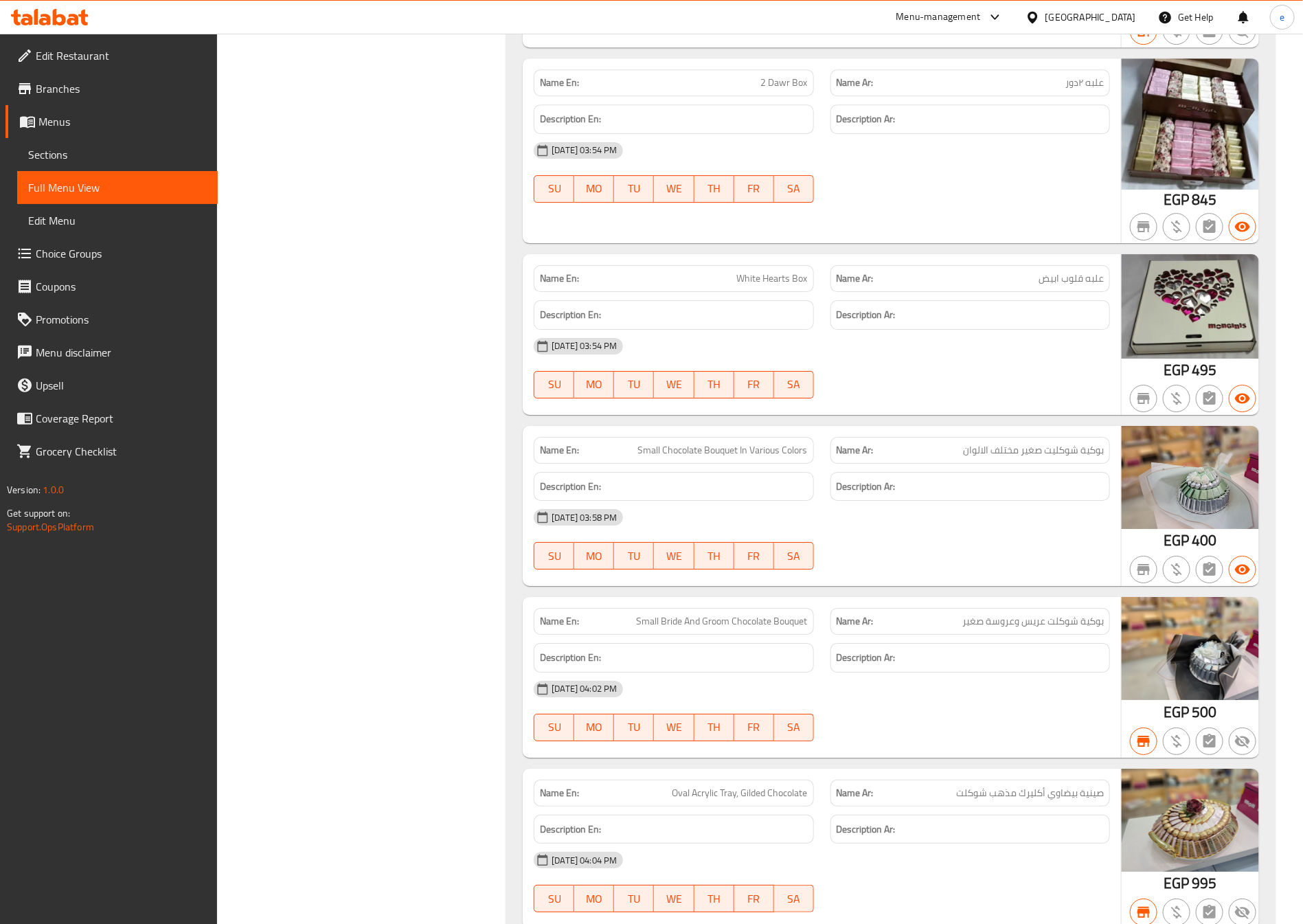
click at [90, 87] on span "Branches" at bounding box center [121, 89] width 171 height 17
